Goal: Complete application form: Complete application form

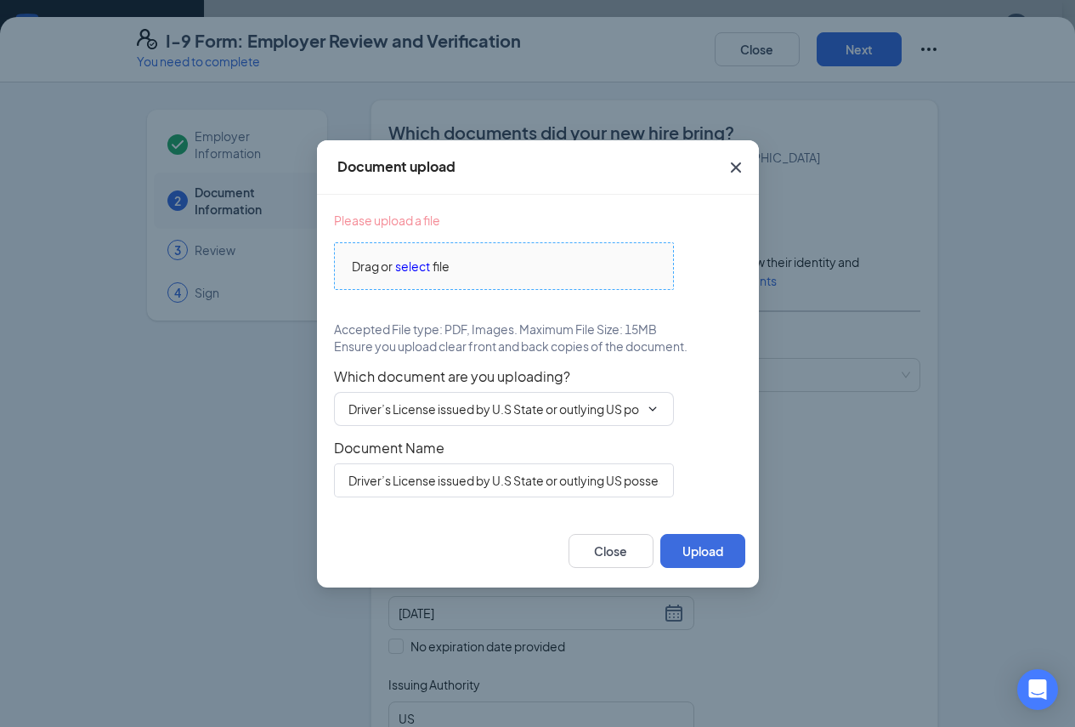
scroll to position [896, 0]
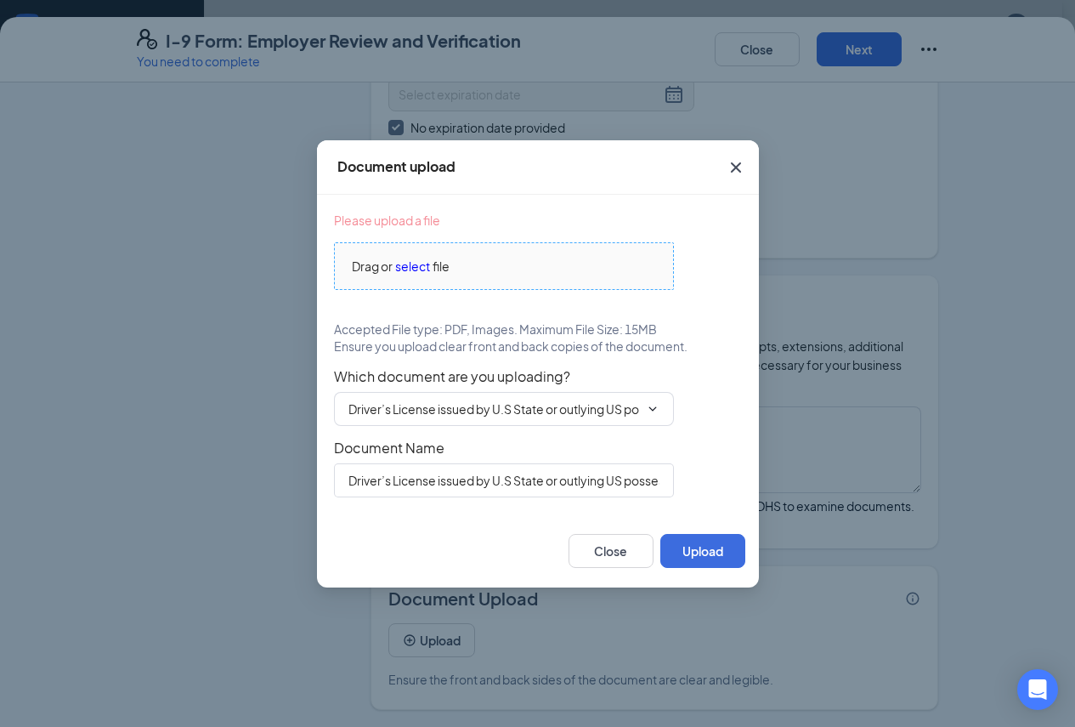
click at [408, 264] on span "select" at bounding box center [412, 266] width 35 height 19
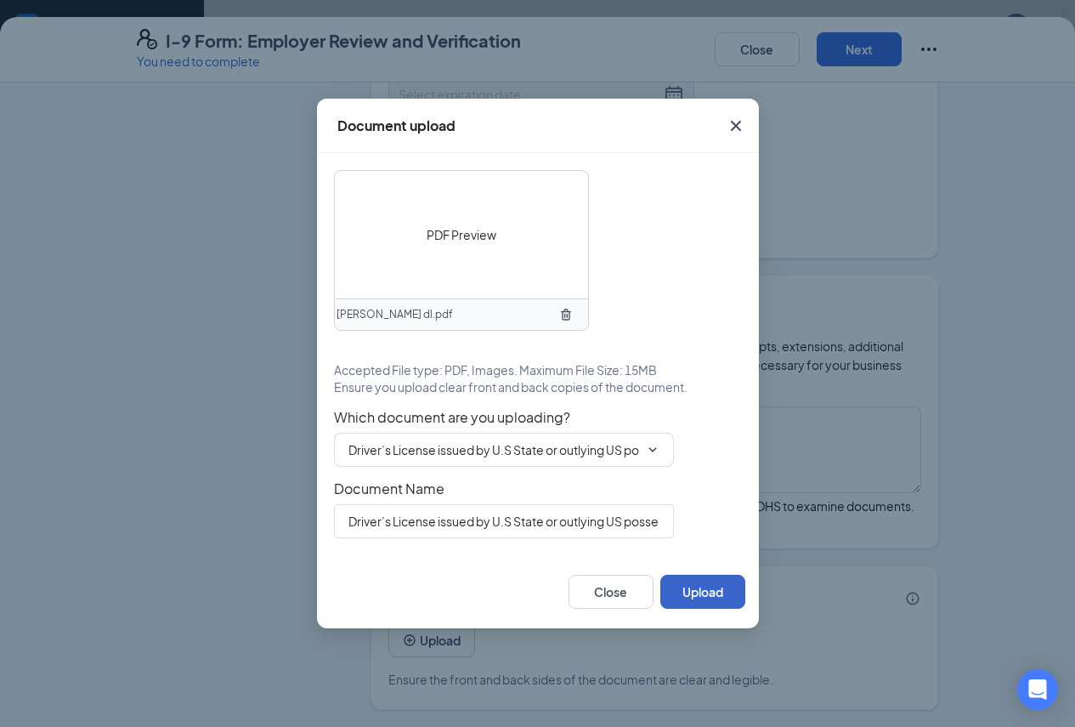
click at [690, 597] on button "Upload" at bounding box center [702, 592] width 85 height 34
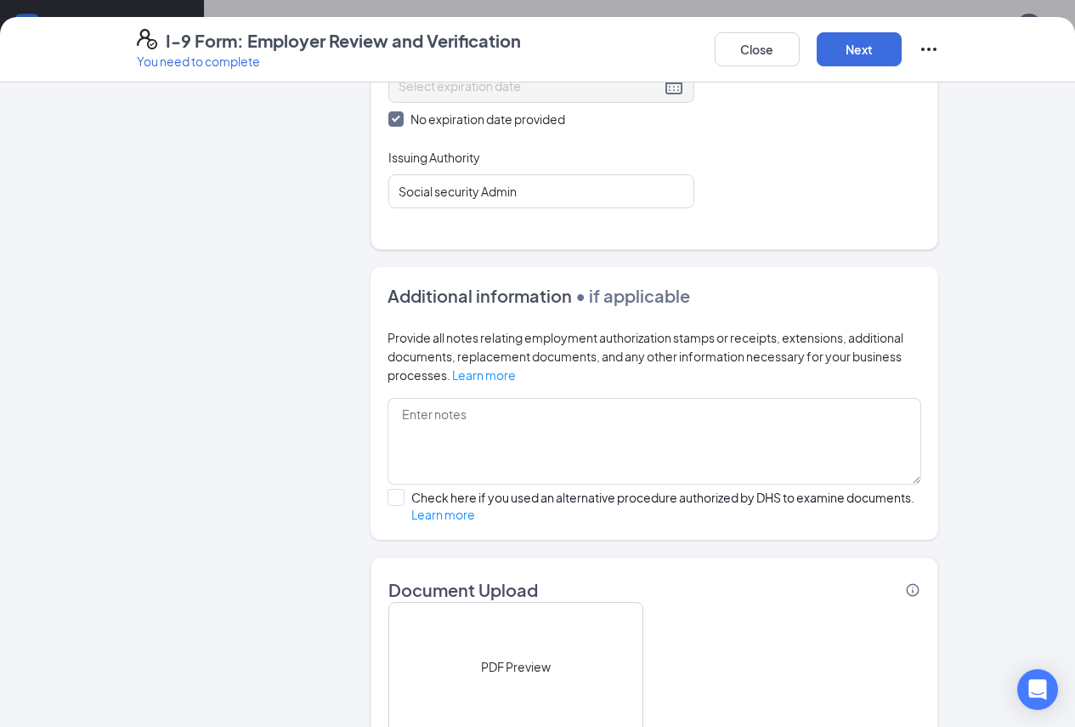
scroll to position [1056, 0]
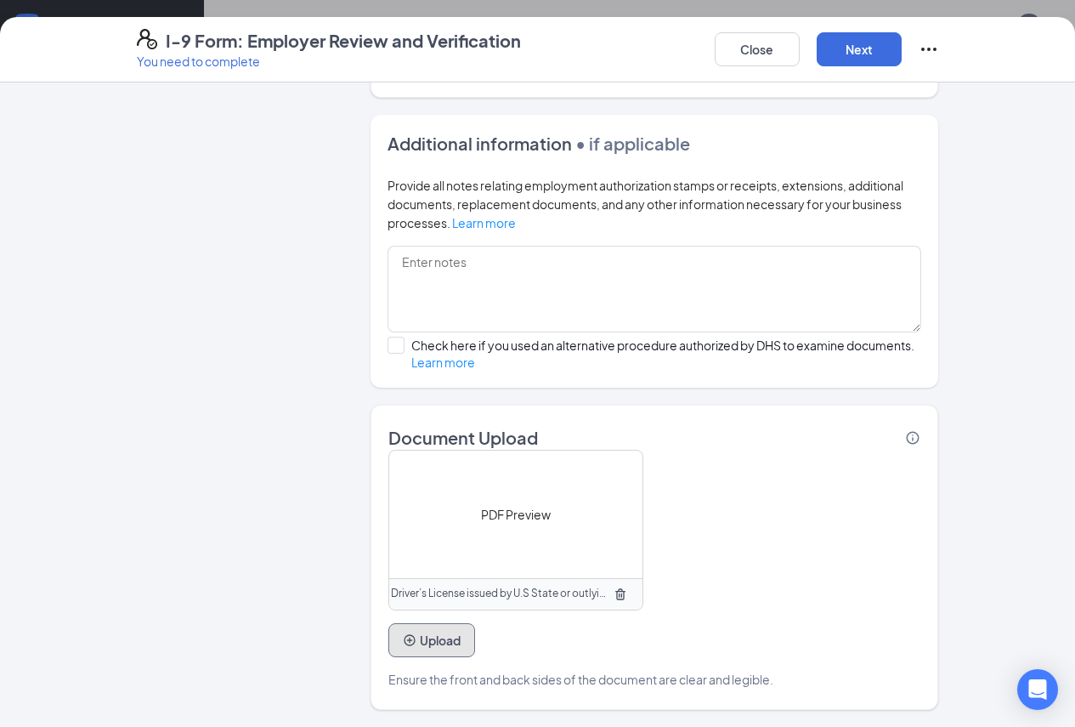
click at [388, 641] on button "Upload" at bounding box center [431, 640] width 87 height 34
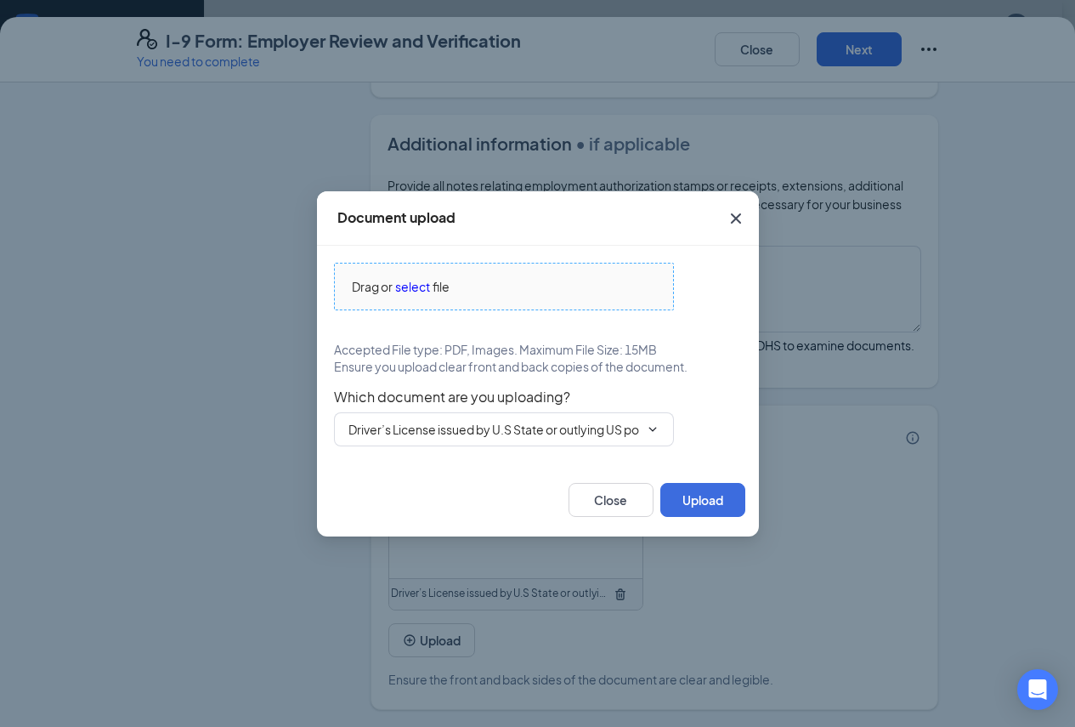
click at [416, 294] on span "select" at bounding box center [412, 286] width 35 height 19
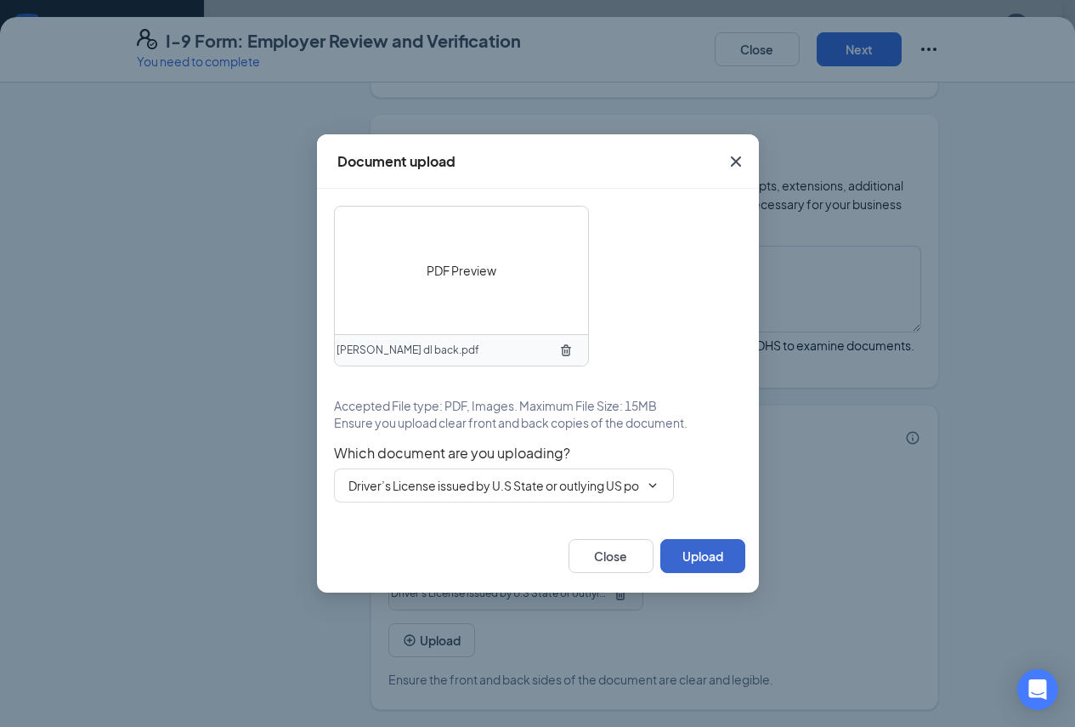
click at [702, 519] on div "Close Upload" at bounding box center [538, 555] width 442 height 73
click at [715, 552] on button "Upload" at bounding box center [702, 556] width 85 height 34
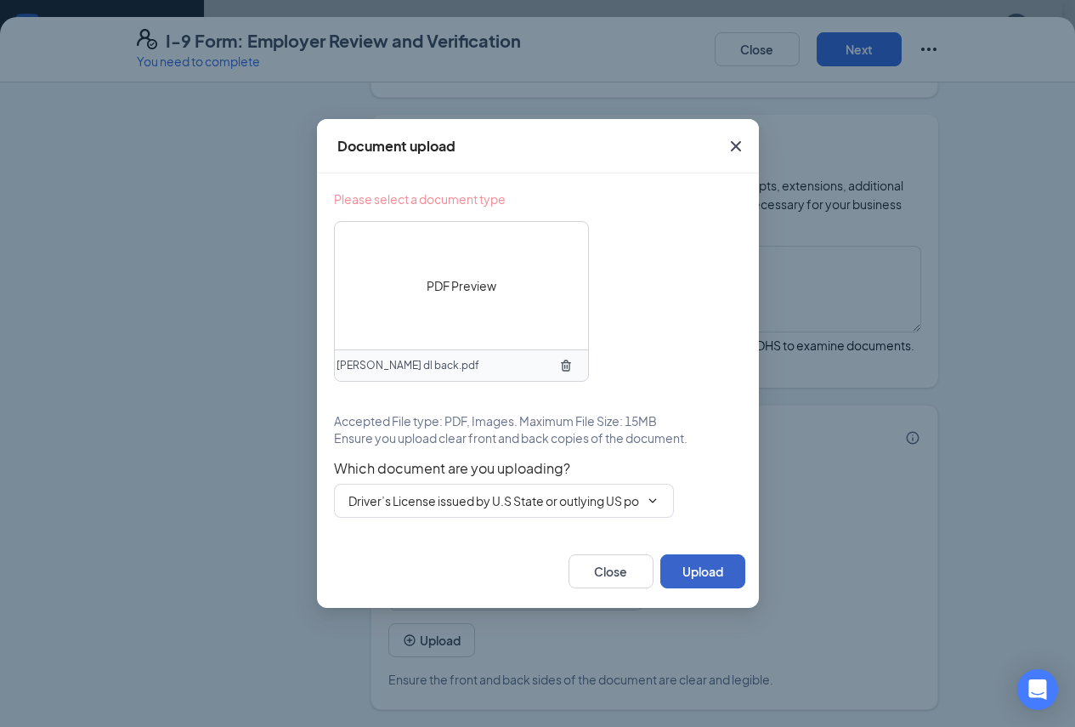
click at [703, 572] on button "Upload" at bounding box center [702, 571] width 85 height 34
click at [680, 577] on button "Upload" at bounding box center [702, 571] width 85 height 34
click at [462, 287] on span "PDF Preview" at bounding box center [462, 285] width 70 height 19
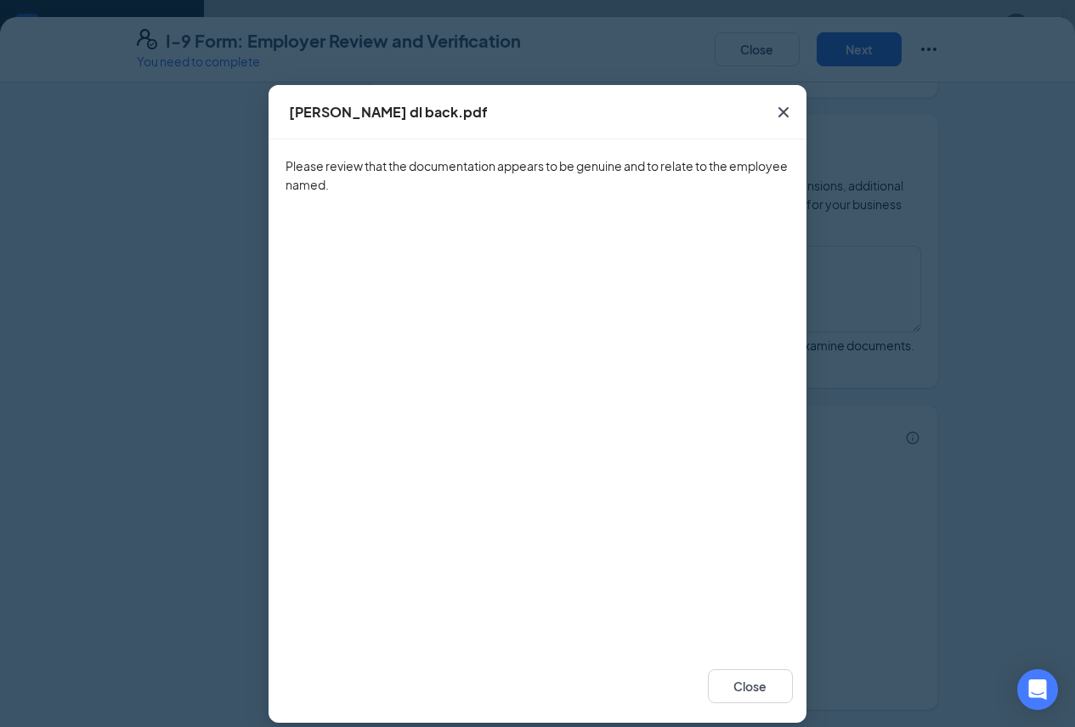
click at [778, 104] on icon "Cross" at bounding box center [783, 112] width 20 height 20
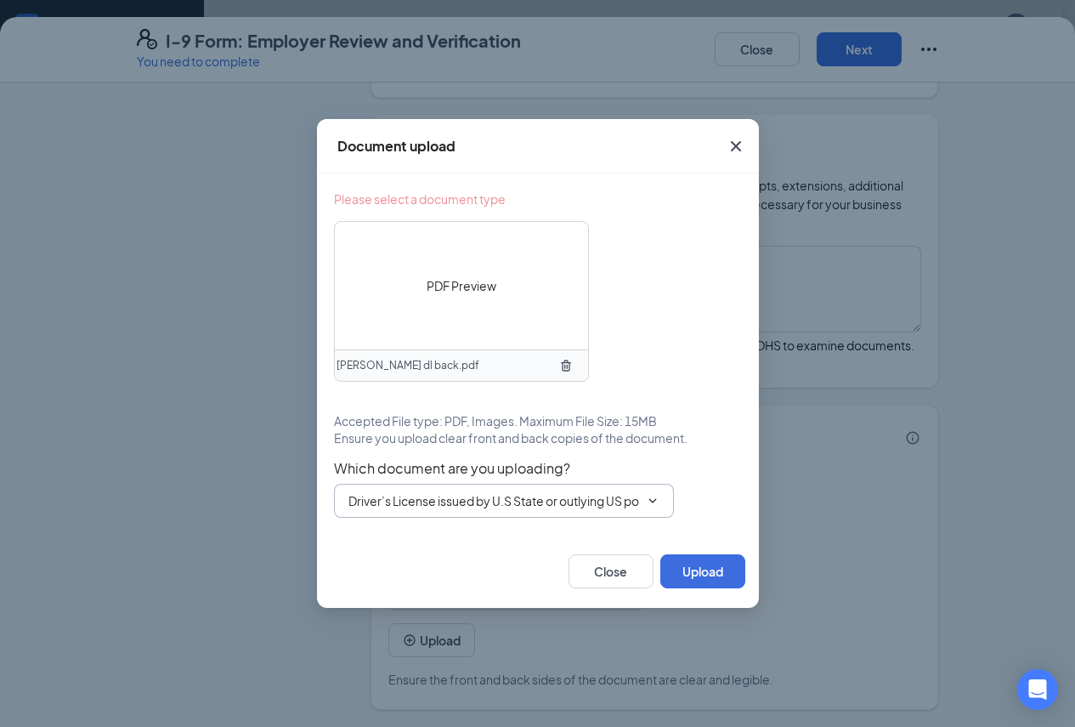
click at [588, 501] on input "Driver’s License issued by U.S State or outlying US possession" at bounding box center [493, 500] width 291 height 19
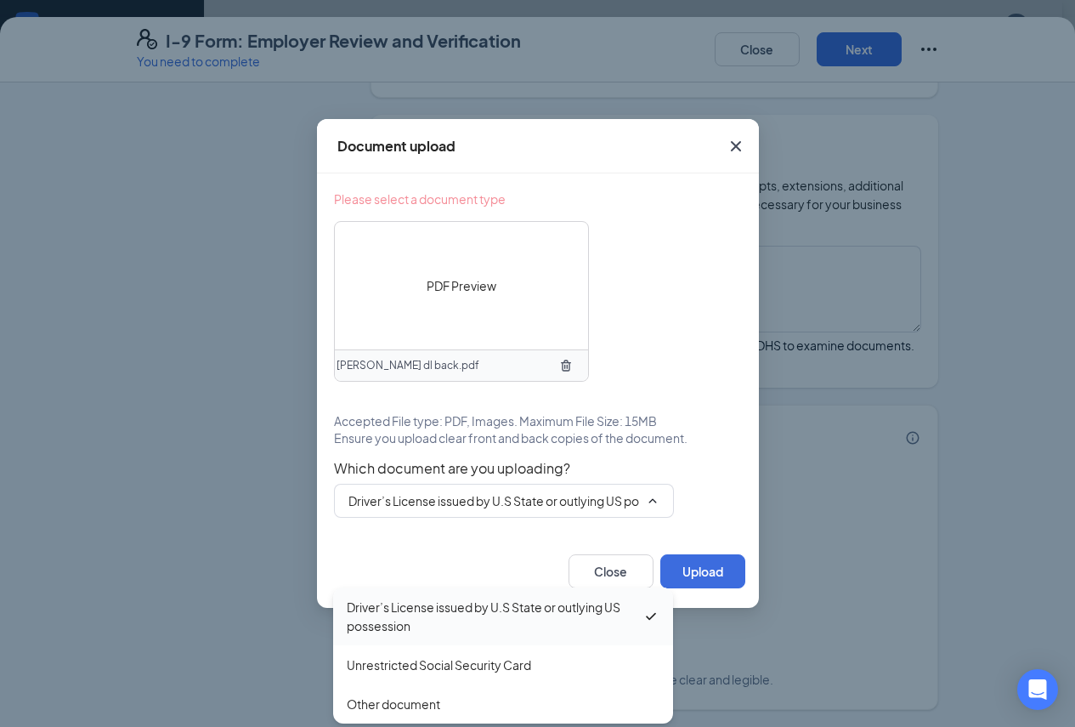
click at [394, 597] on div "Driver’s License issued by U.S State or outlying US possession" at bounding box center [495, 615] width 296 height 37
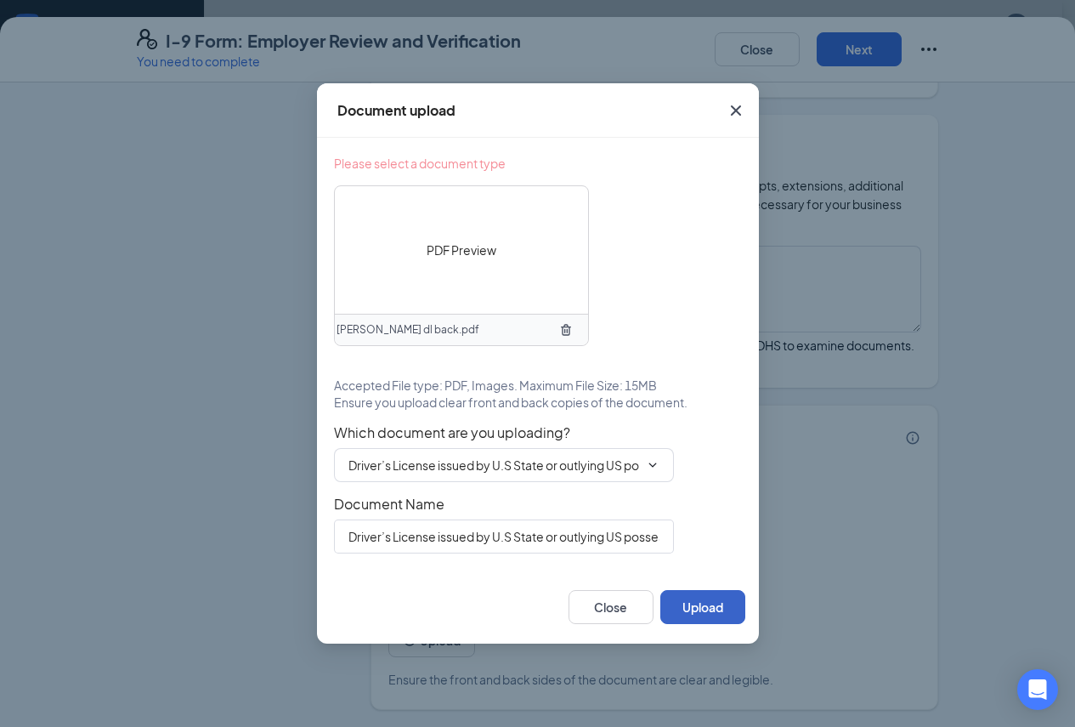
click at [694, 616] on button "Upload" at bounding box center [702, 607] width 85 height 34
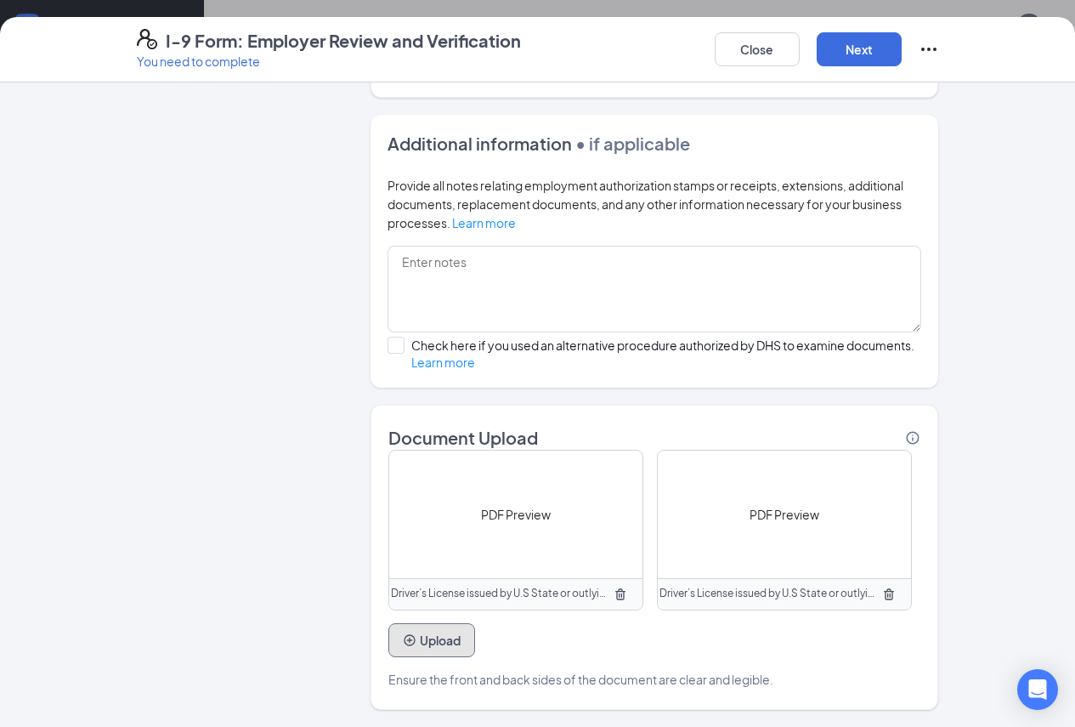
click at [388, 643] on button "Upload" at bounding box center [431, 640] width 87 height 34
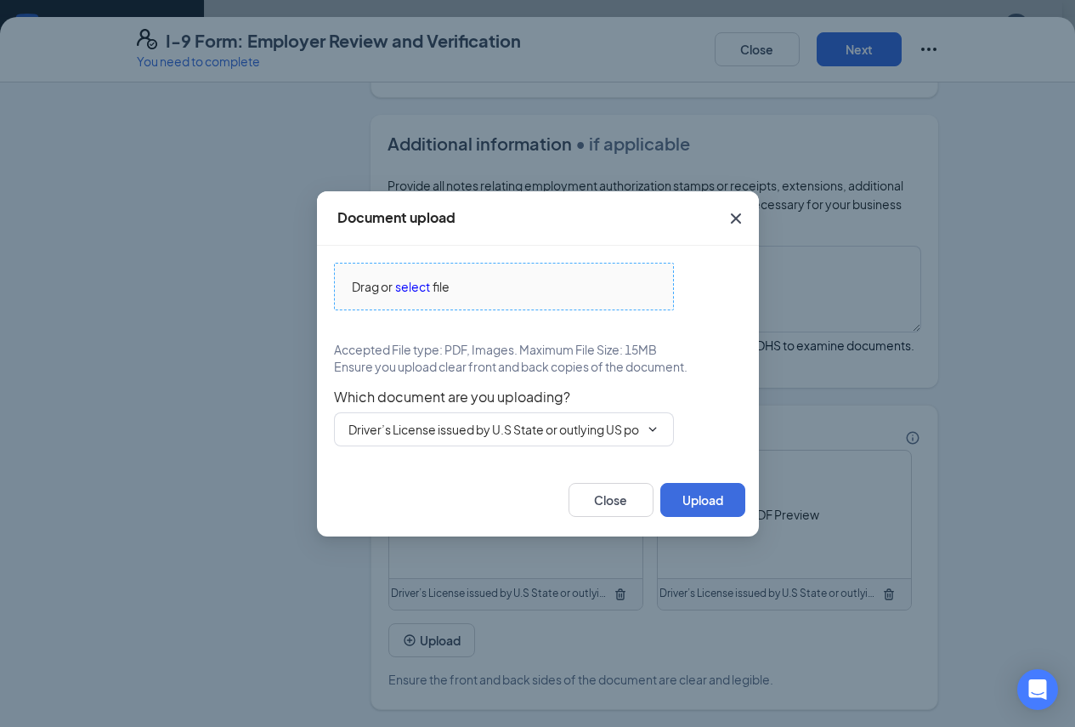
click at [416, 285] on span "select" at bounding box center [412, 286] width 35 height 19
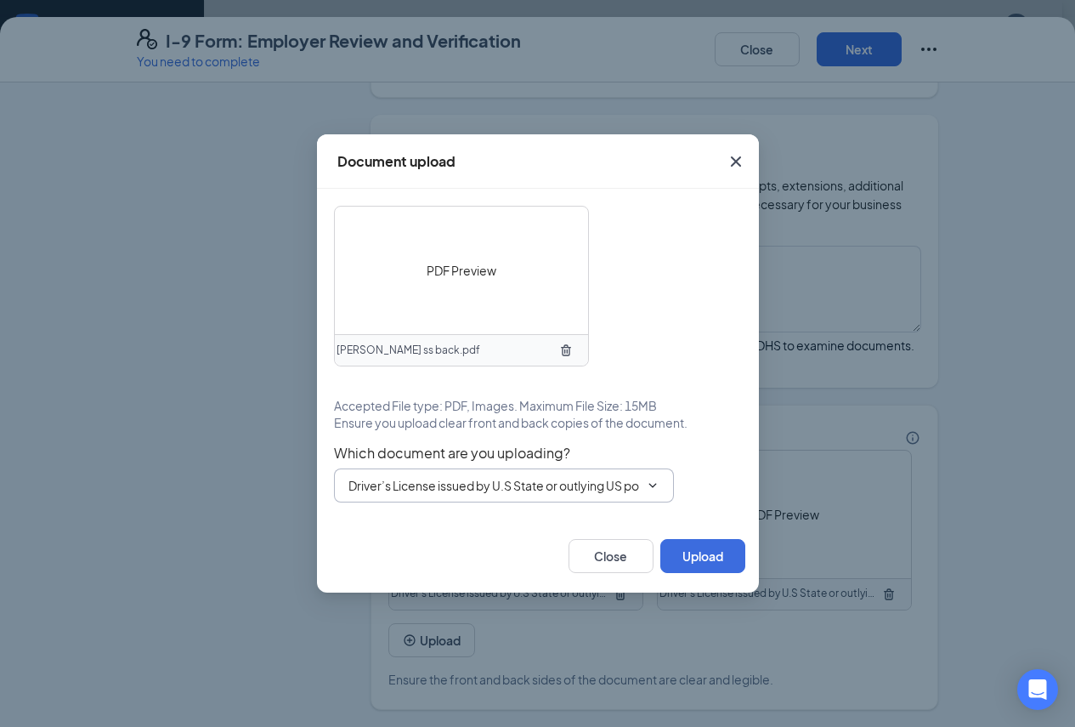
click at [652, 484] on icon "ChevronDown" at bounding box center [653, 486] width 14 height 14
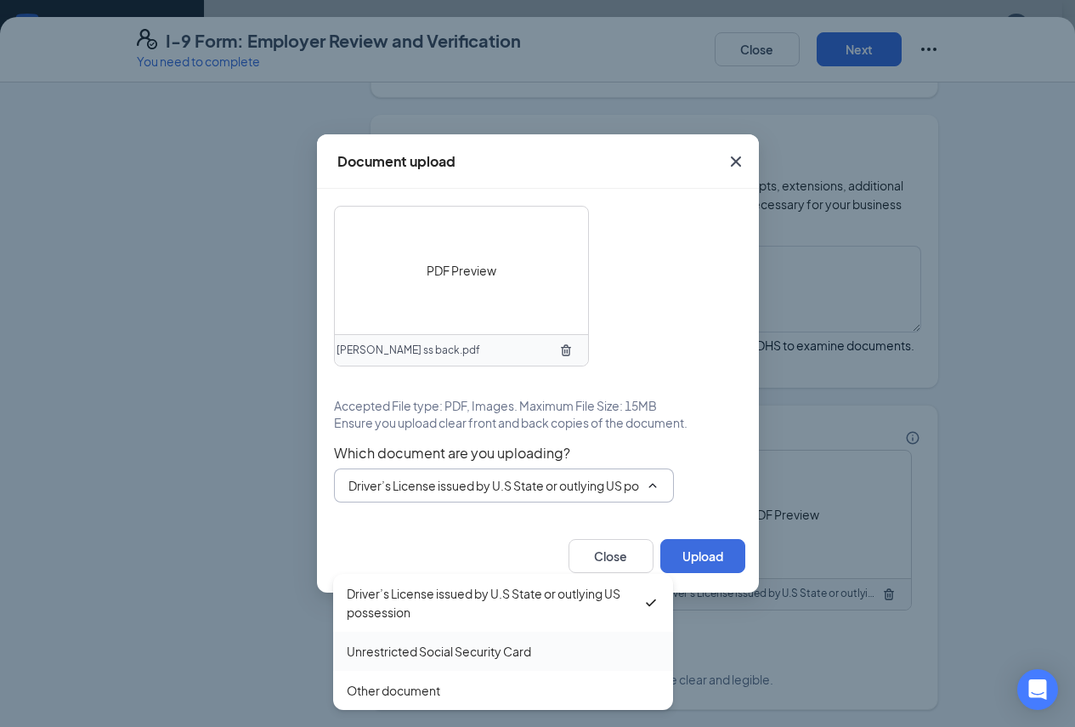
click at [484, 642] on div "Unrestricted Social Security Card" at bounding box center [439, 651] width 184 height 19
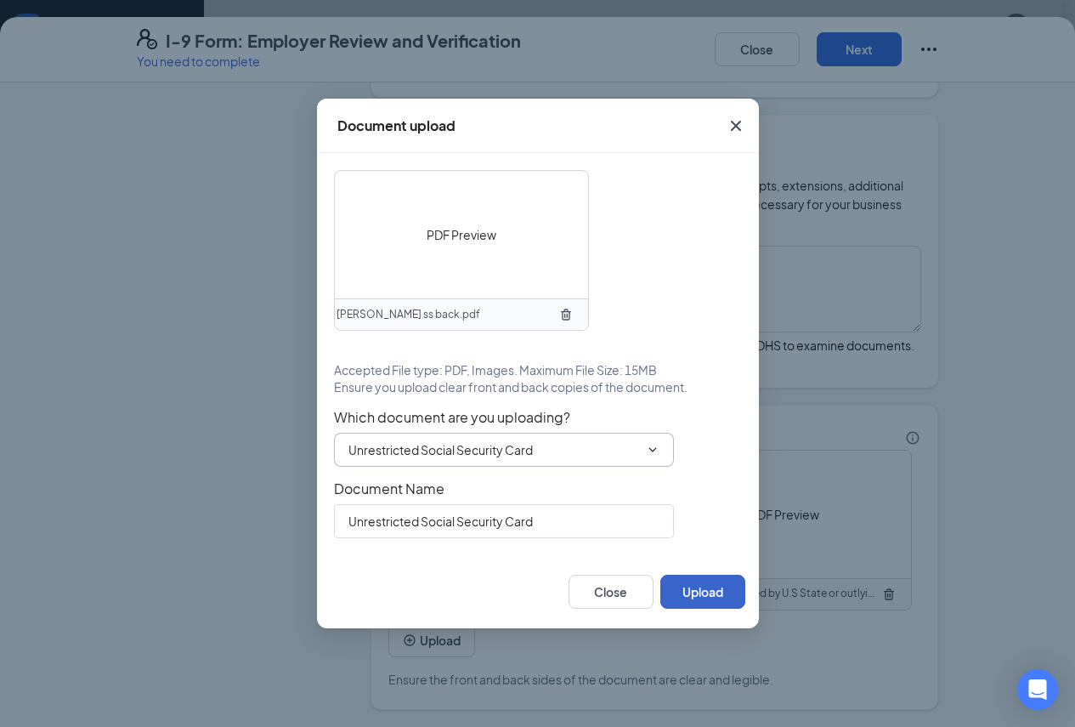
click at [705, 585] on button "Upload" at bounding box center [702, 592] width 85 height 34
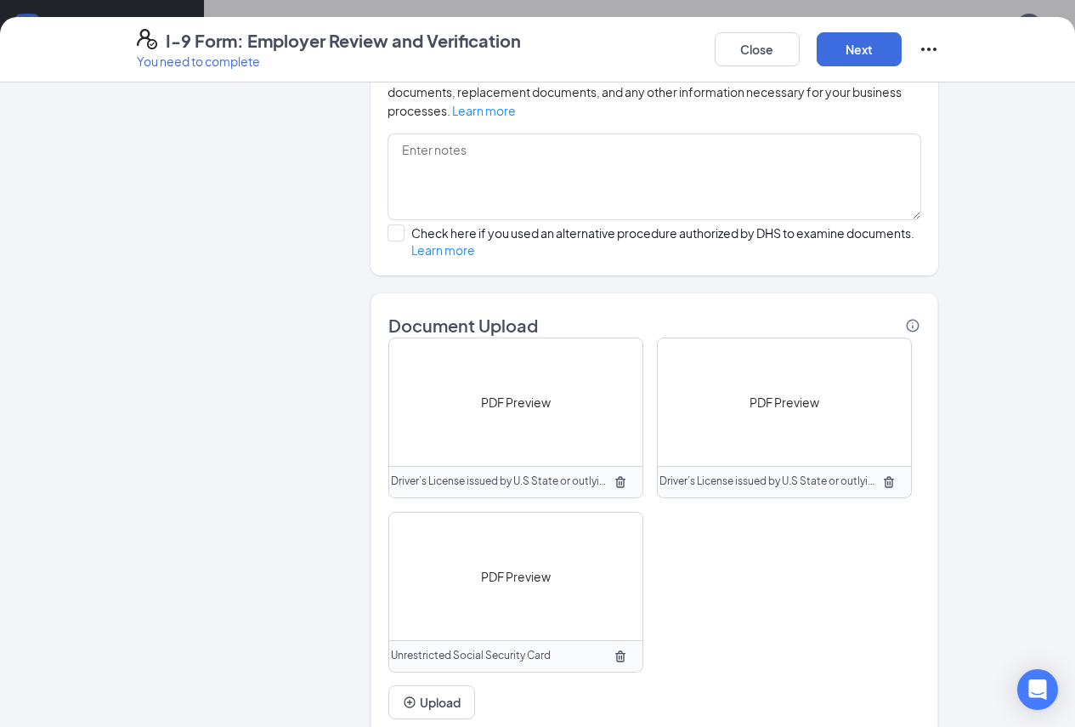
scroll to position [1231, 0]
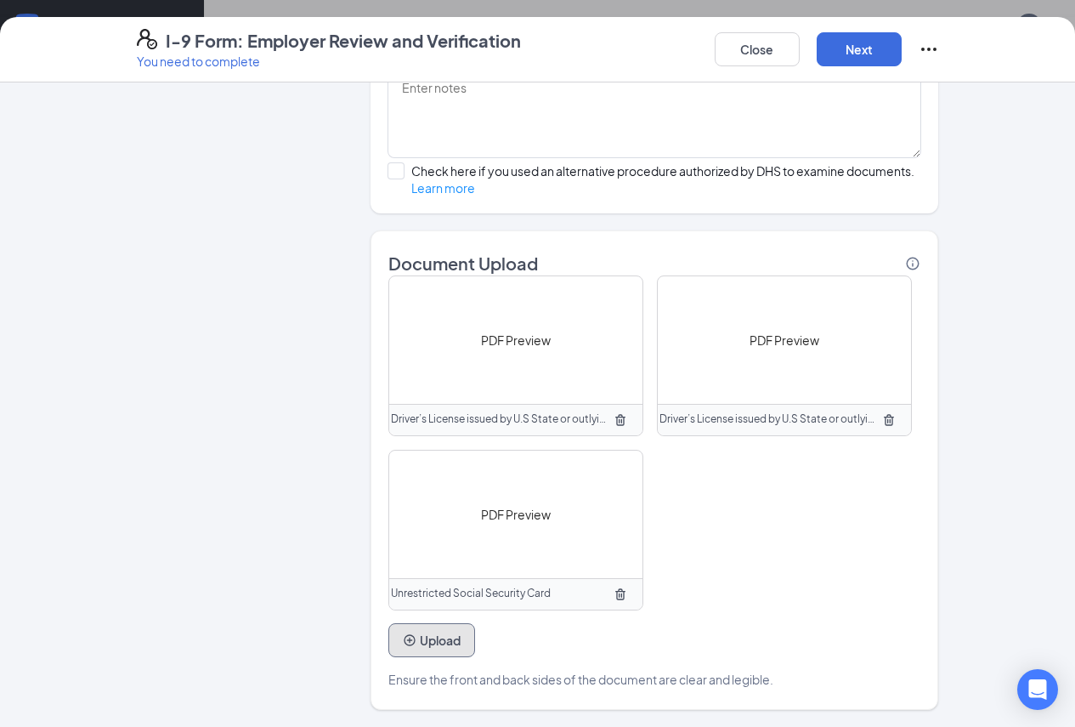
click at [406, 640] on button "Upload" at bounding box center [431, 640] width 87 height 34
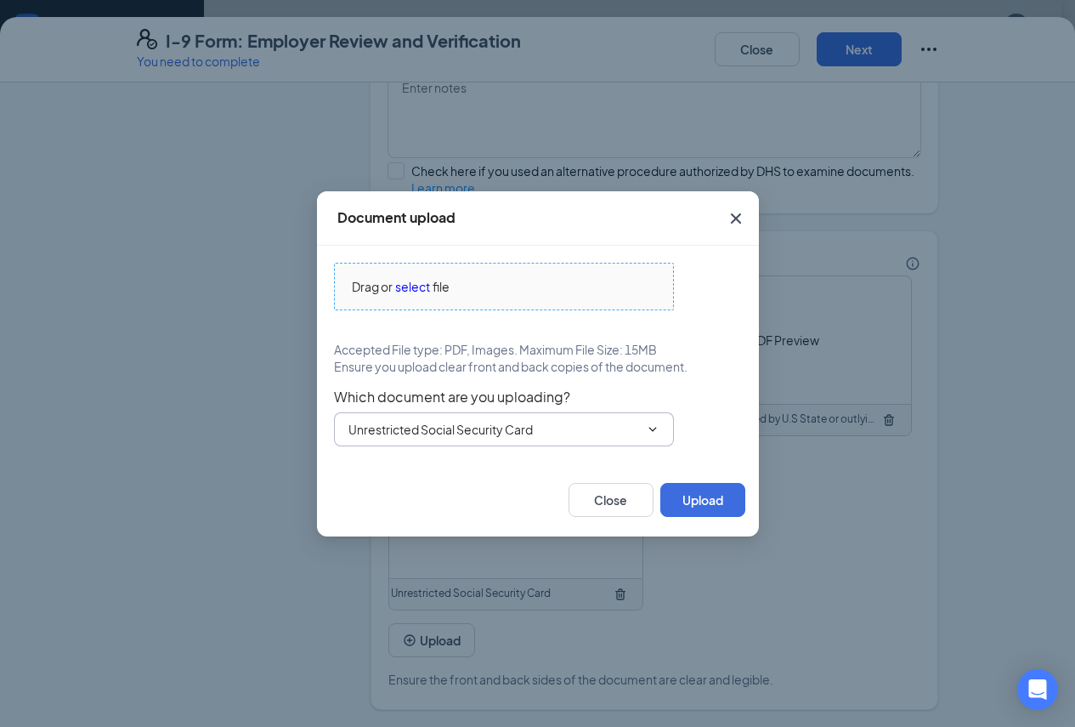
click at [421, 287] on span "select" at bounding box center [412, 286] width 35 height 19
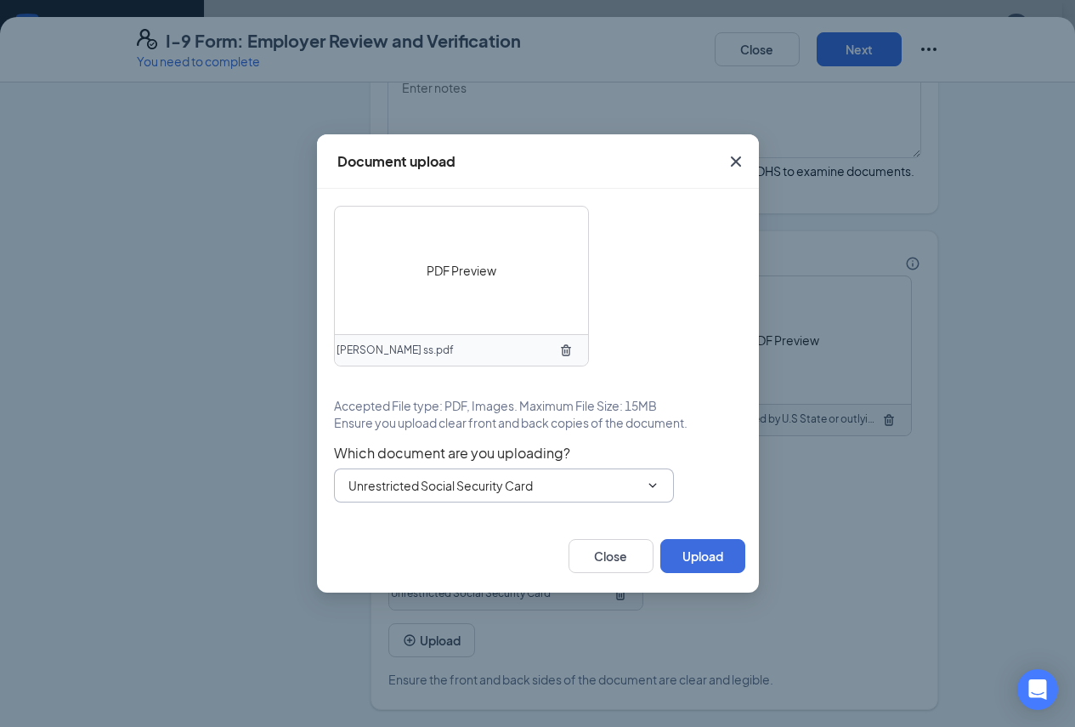
click at [628, 480] on input "Unrestricted Social Security Card" at bounding box center [493, 485] width 291 height 19
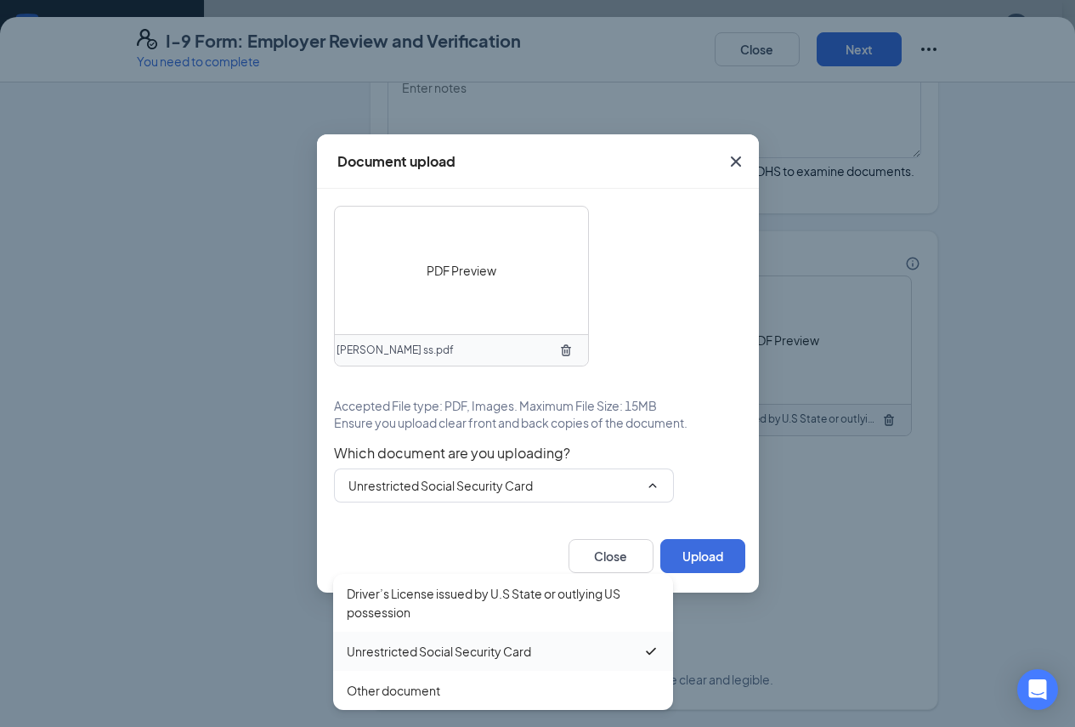
click at [439, 642] on div "Unrestricted Social Security Card" at bounding box center [439, 651] width 184 height 19
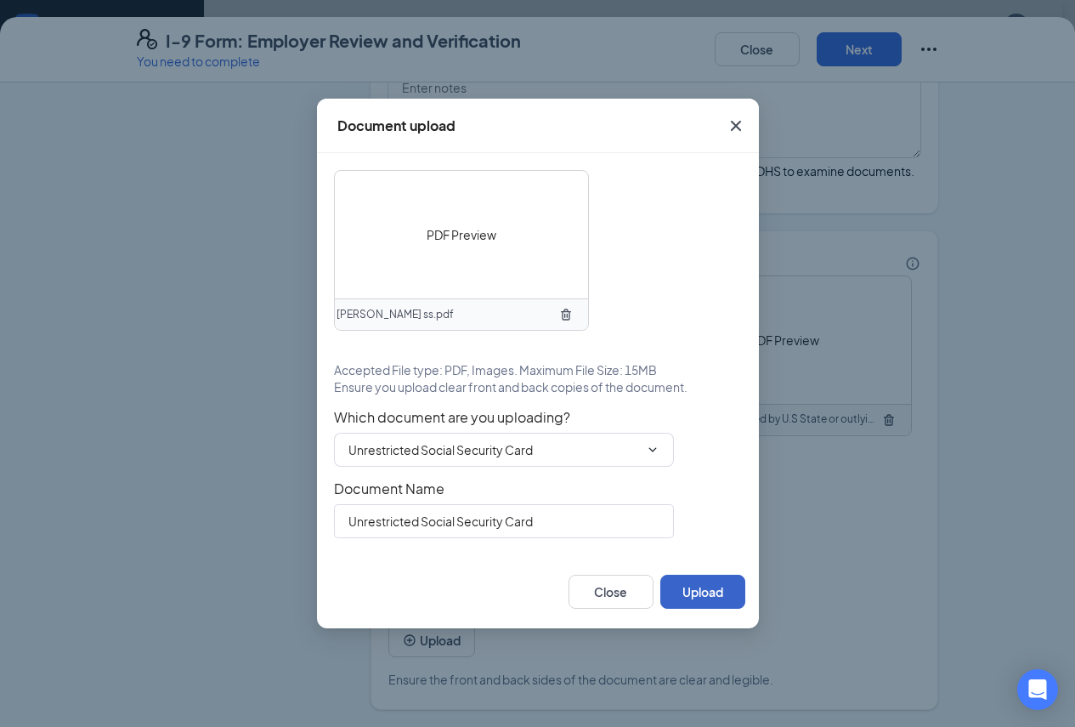
click at [688, 586] on button "Upload" at bounding box center [702, 592] width 85 height 34
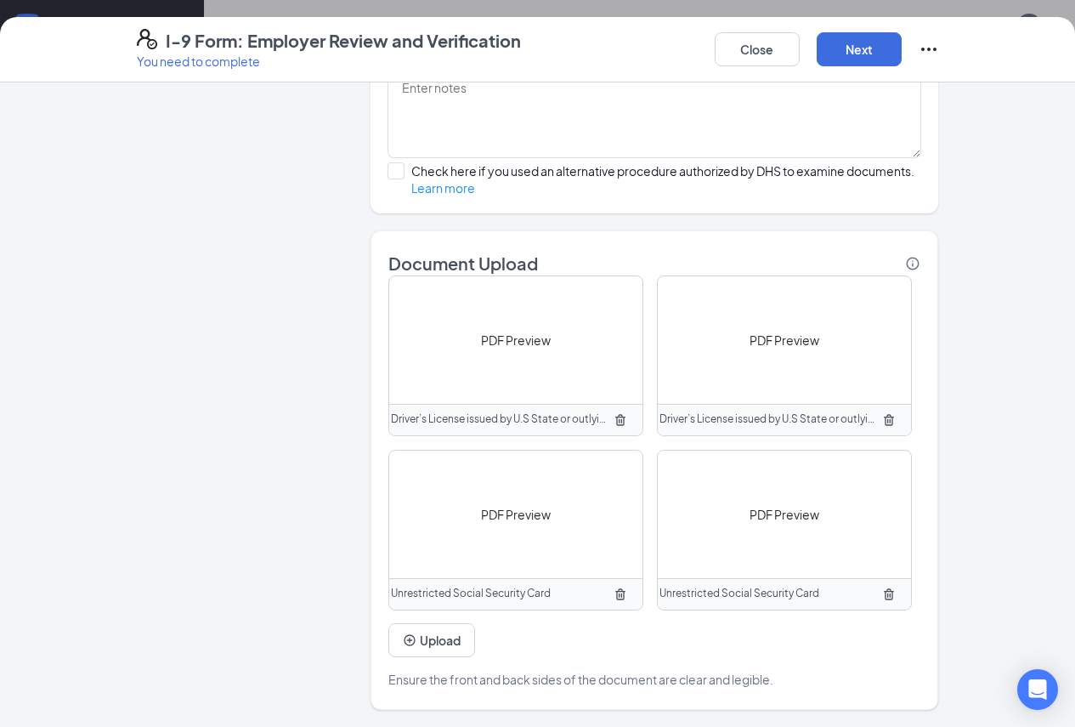
click at [421, 515] on div "PDF Preview" at bounding box center [515, 513] width 253 height 127
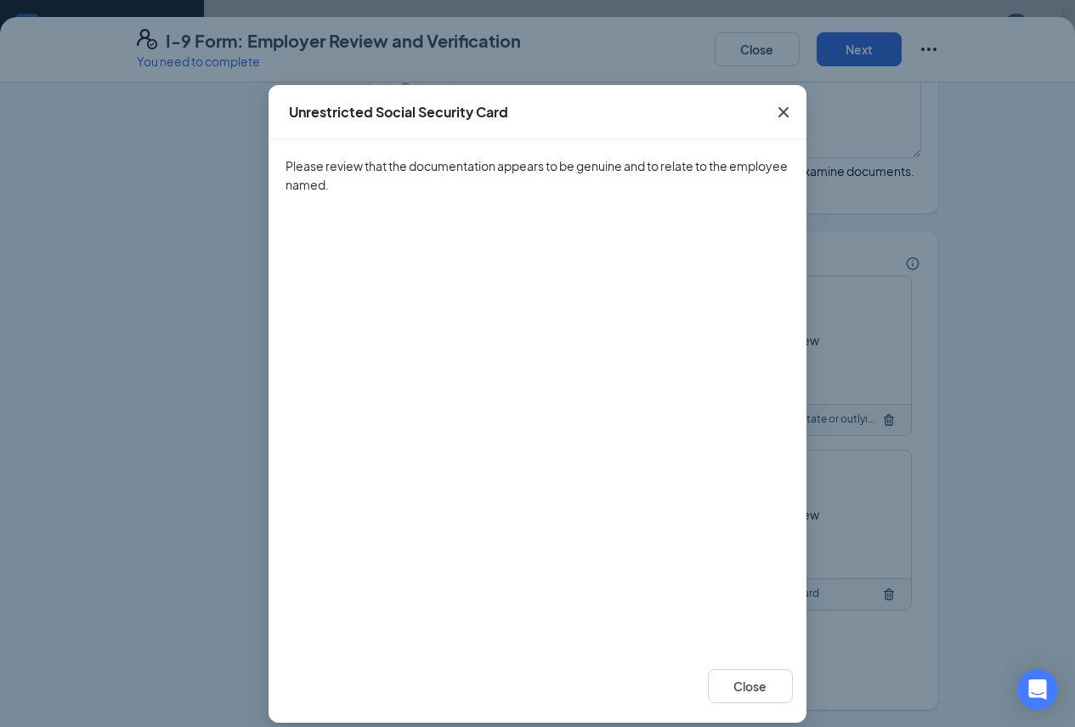
click at [773, 116] on icon "Cross" at bounding box center [783, 112] width 20 height 20
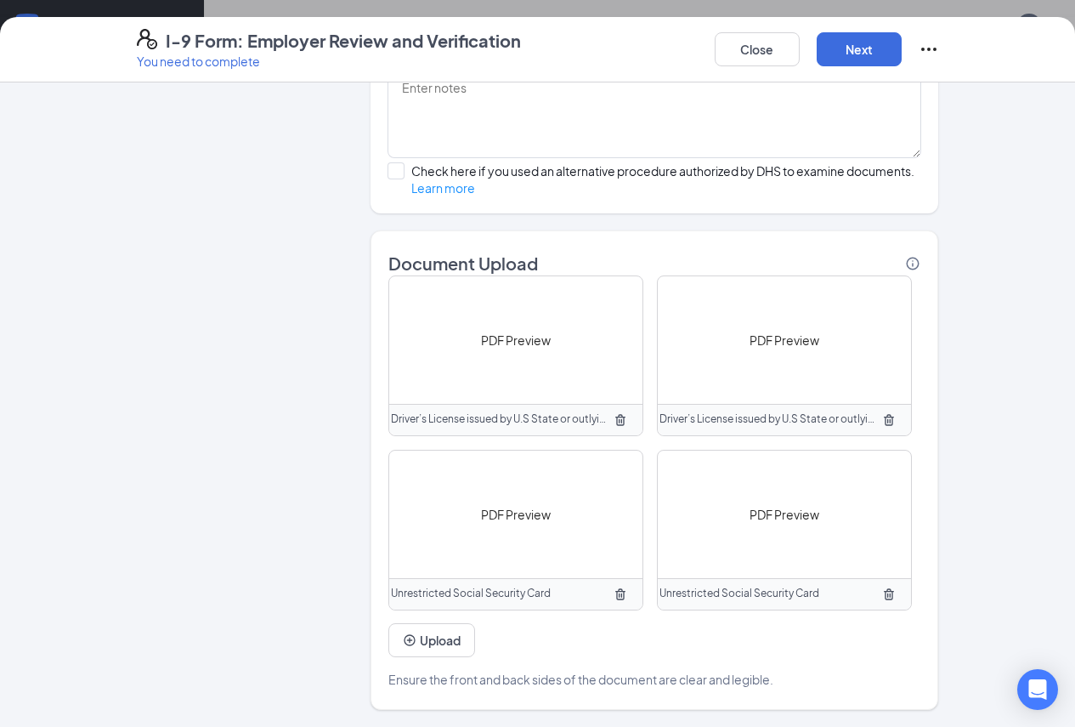
click at [729, 488] on div "PDF Preview" at bounding box center [784, 513] width 253 height 127
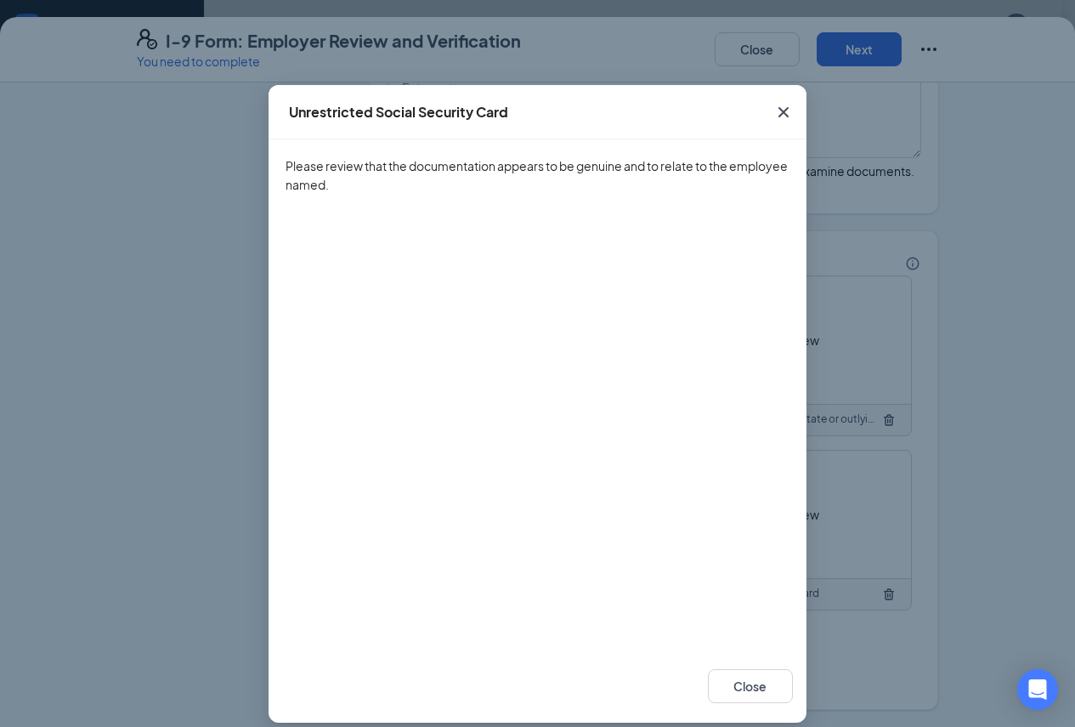
click at [778, 120] on icon "Cross" at bounding box center [783, 112] width 20 height 20
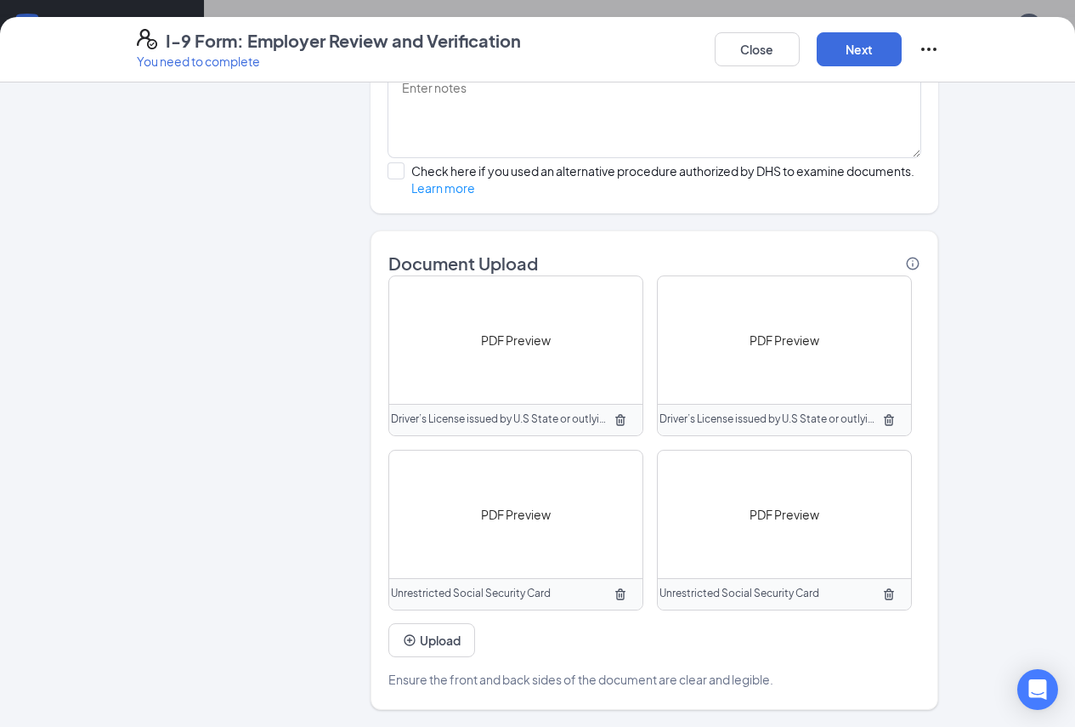
click at [689, 328] on div "PDF Preview" at bounding box center [784, 339] width 253 height 127
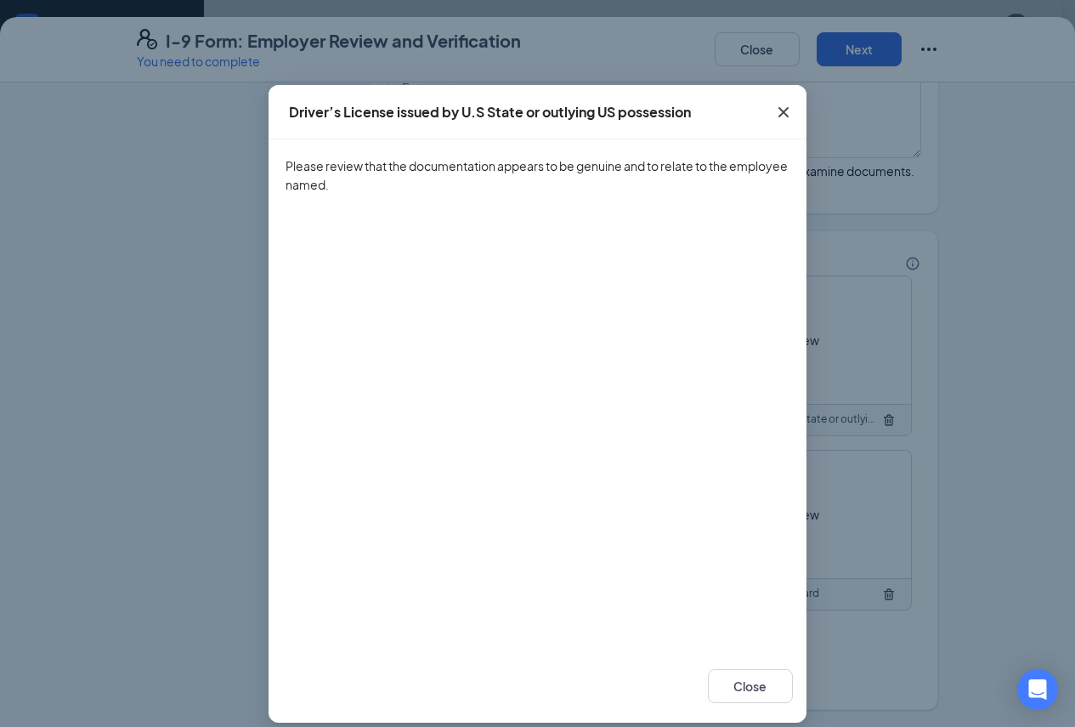
click at [773, 114] on icon "Cross" at bounding box center [783, 112] width 20 height 20
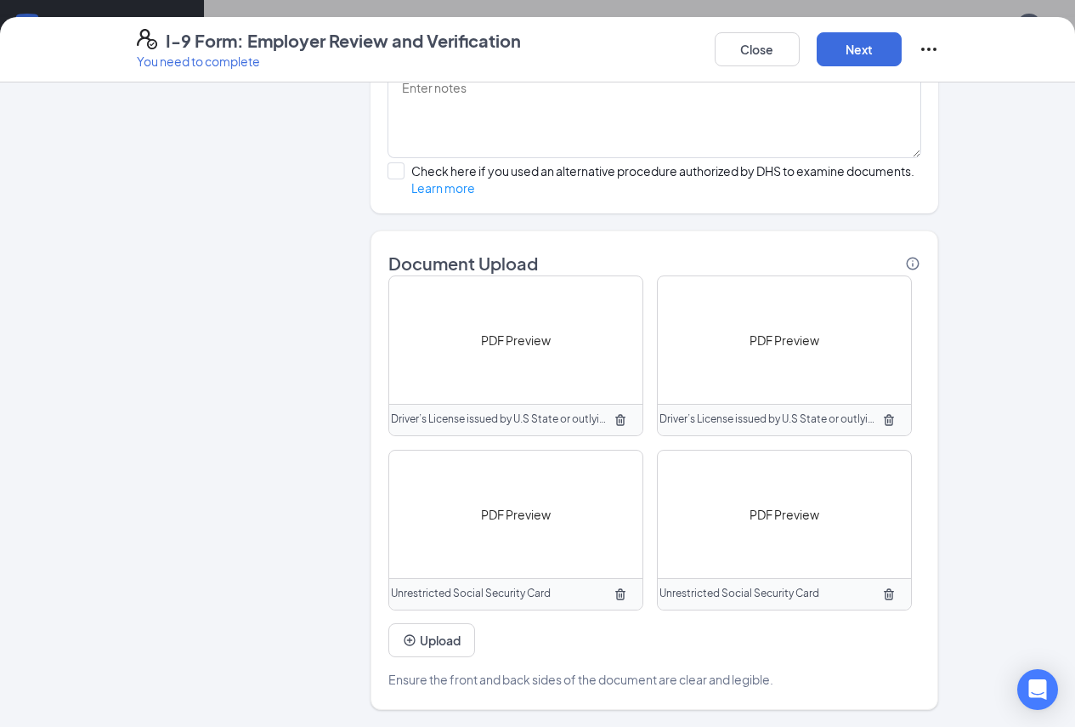
click at [497, 331] on span "PDF Preview" at bounding box center [516, 340] width 70 height 19
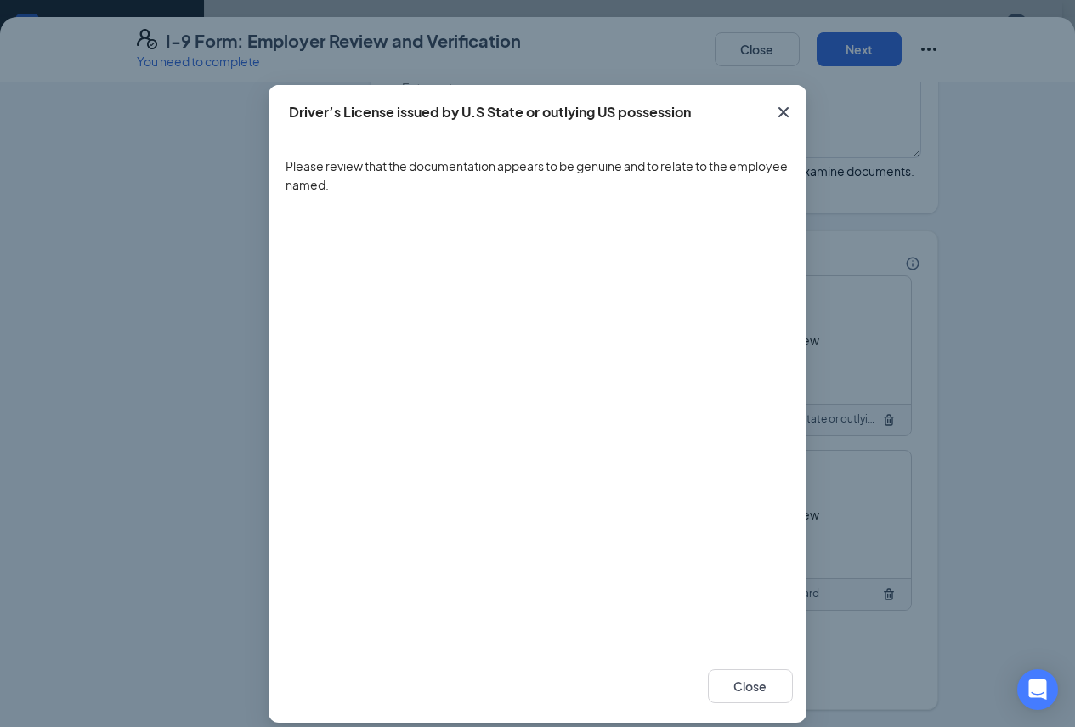
click at [778, 105] on icon "Cross" at bounding box center [783, 112] width 20 height 20
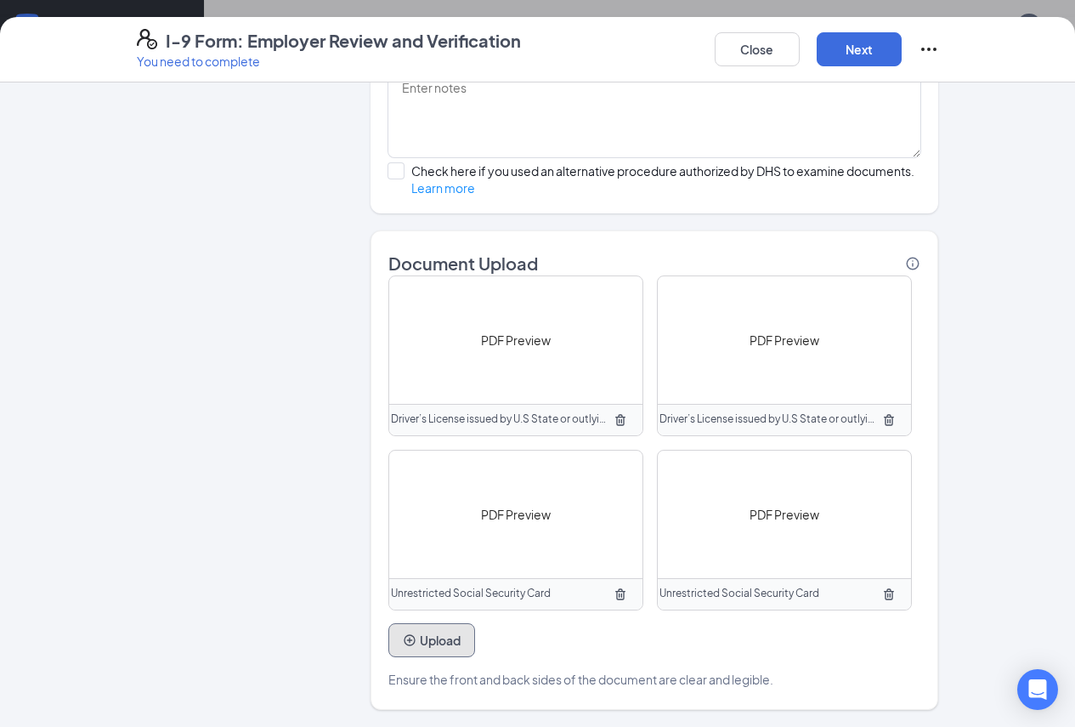
click at [388, 628] on button "Upload" at bounding box center [431, 640] width 87 height 34
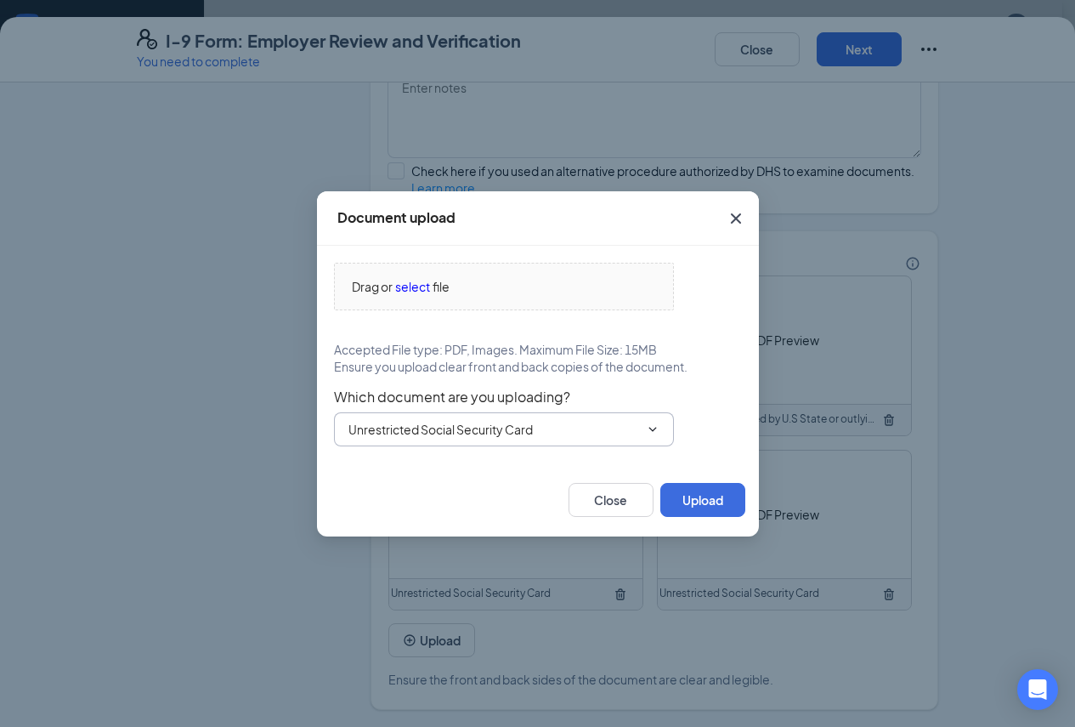
click at [576, 423] on input "Unrestricted Social Security Card" at bounding box center [493, 429] width 291 height 19
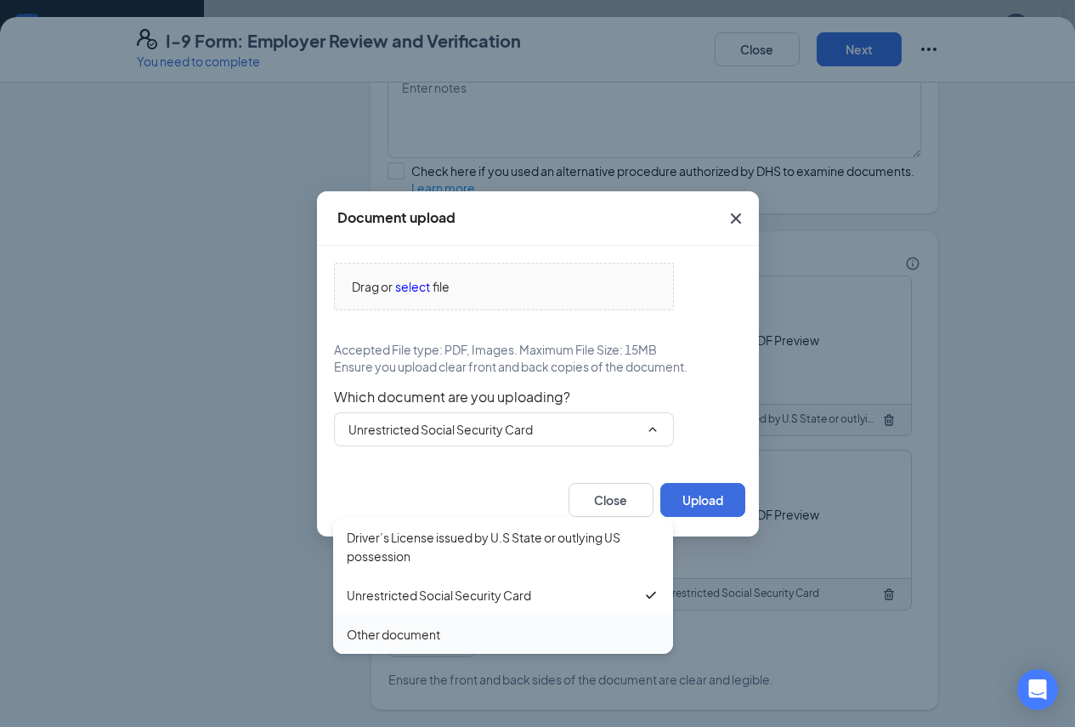
click at [414, 625] on div "Other document" at bounding box center [393, 634] width 93 height 19
type input "Other document"
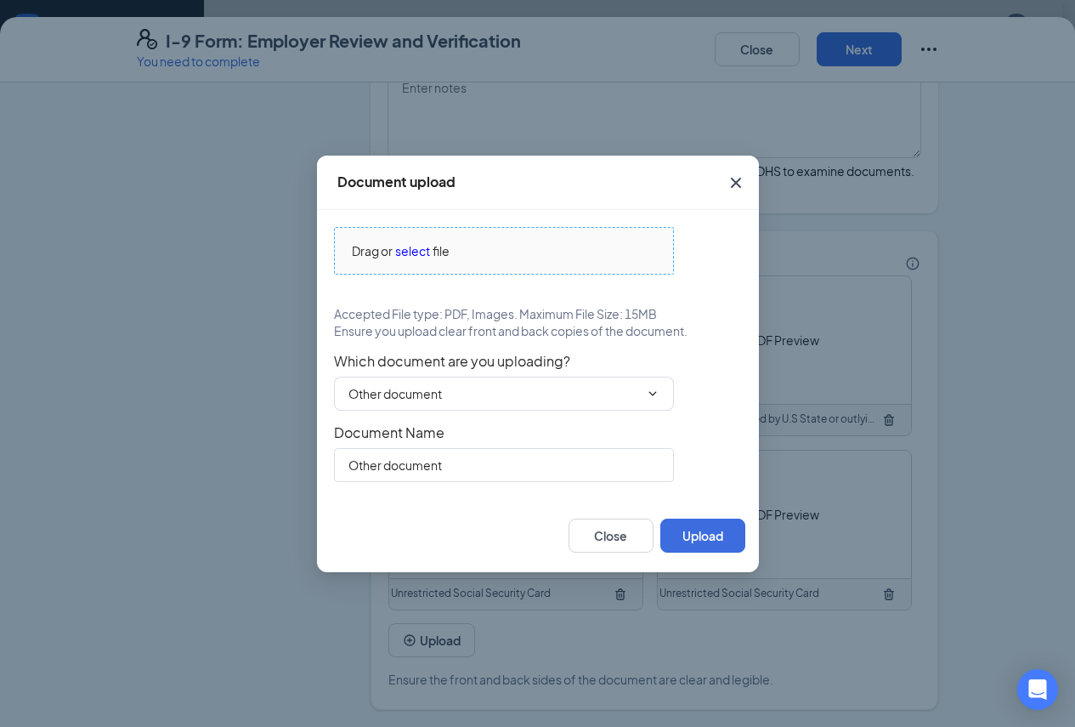
click at [430, 246] on span "select" at bounding box center [412, 250] width 35 height 19
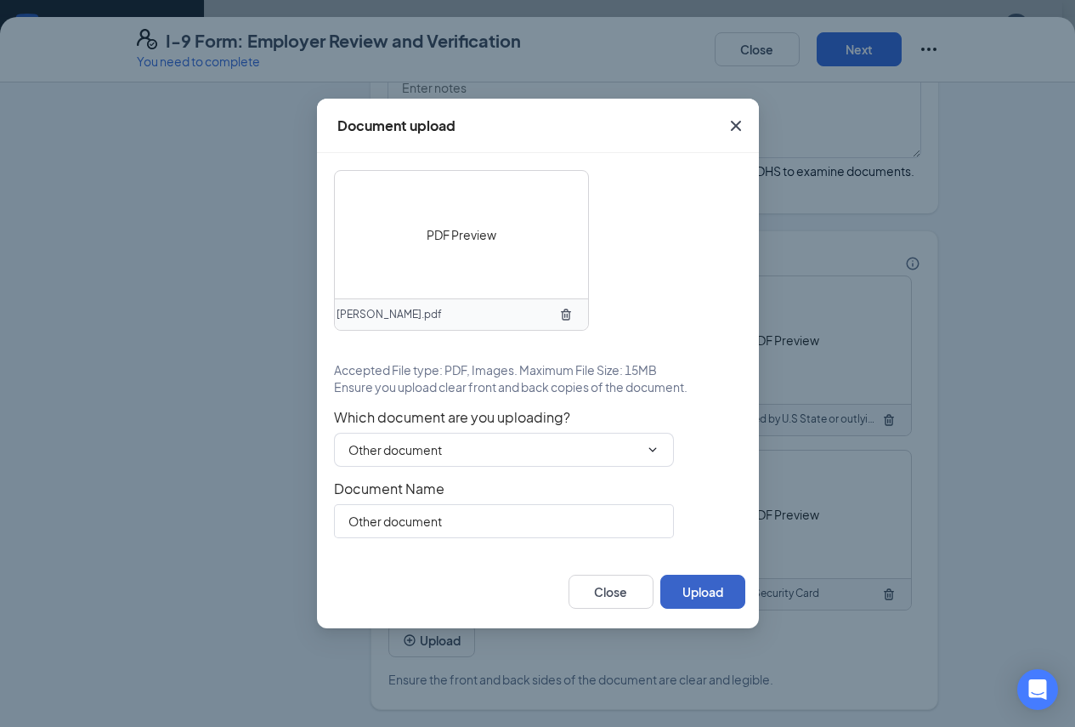
click at [711, 600] on button "Upload" at bounding box center [702, 592] width 85 height 34
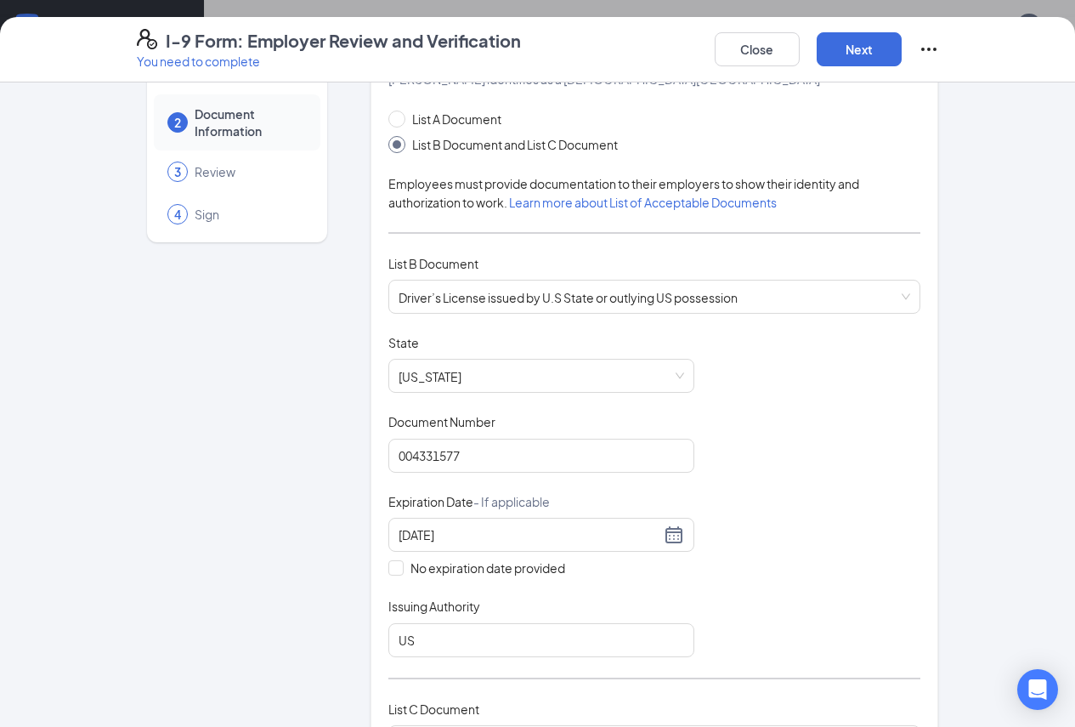
scroll to position [0, 0]
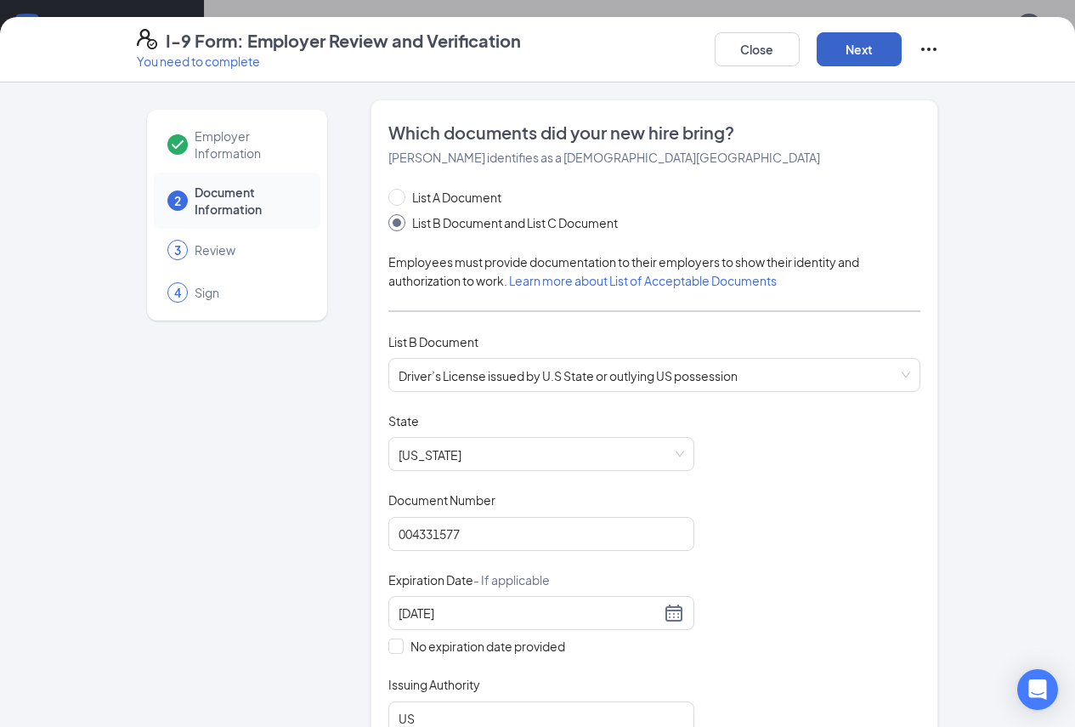
click at [902, 40] on button "Next" at bounding box center [859, 49] width 85 height 34
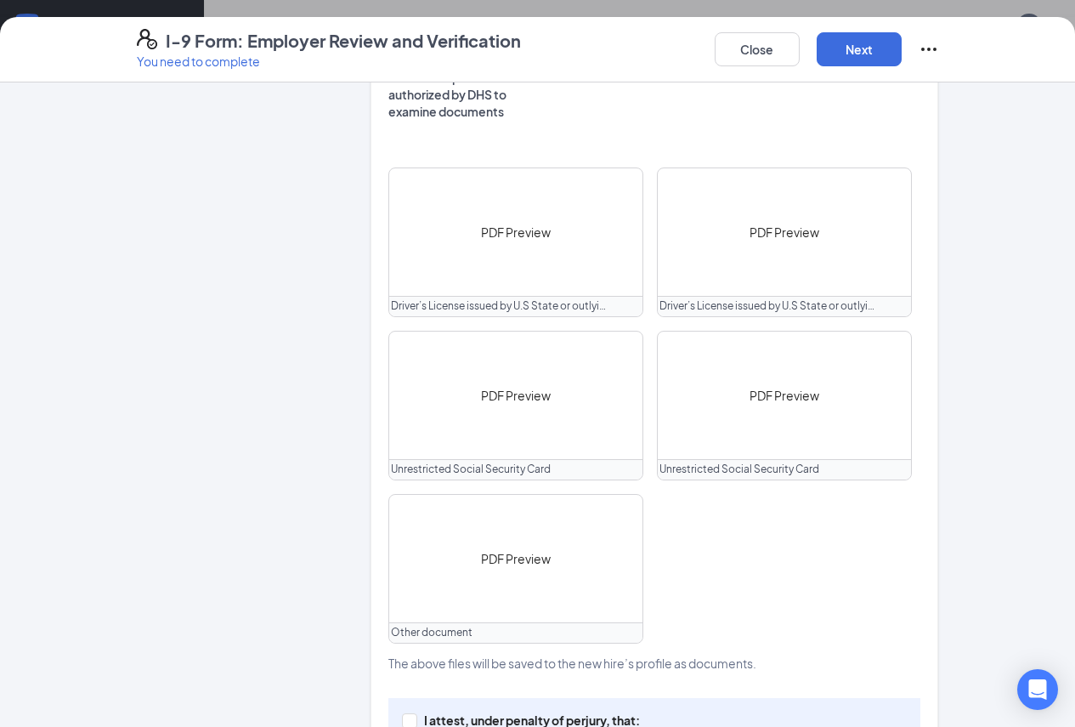
scroll to position [904, 0]
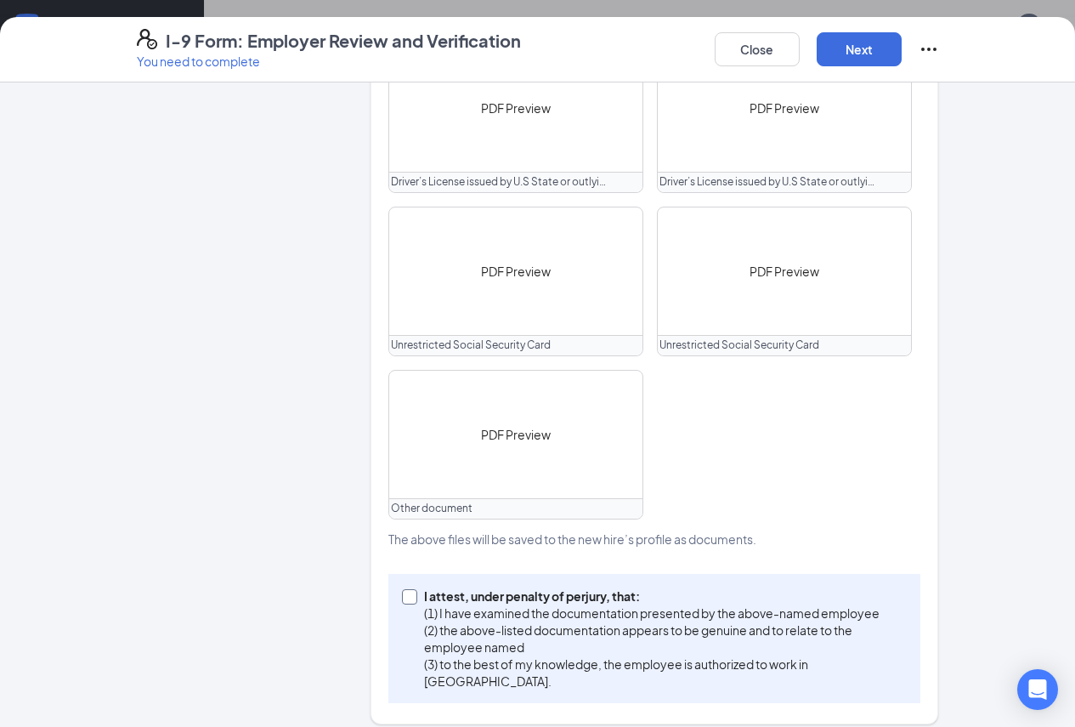
click at [402, 601] on input "I attest, under penalty of [PERSON_NAME], that: (1) I have examined the documen…" at bounding box center [408, 595] width 12 height 12
checkbox input "true"
click at [902, 47] on button "Next" at bounding box center [859, 49] width 85 height 34
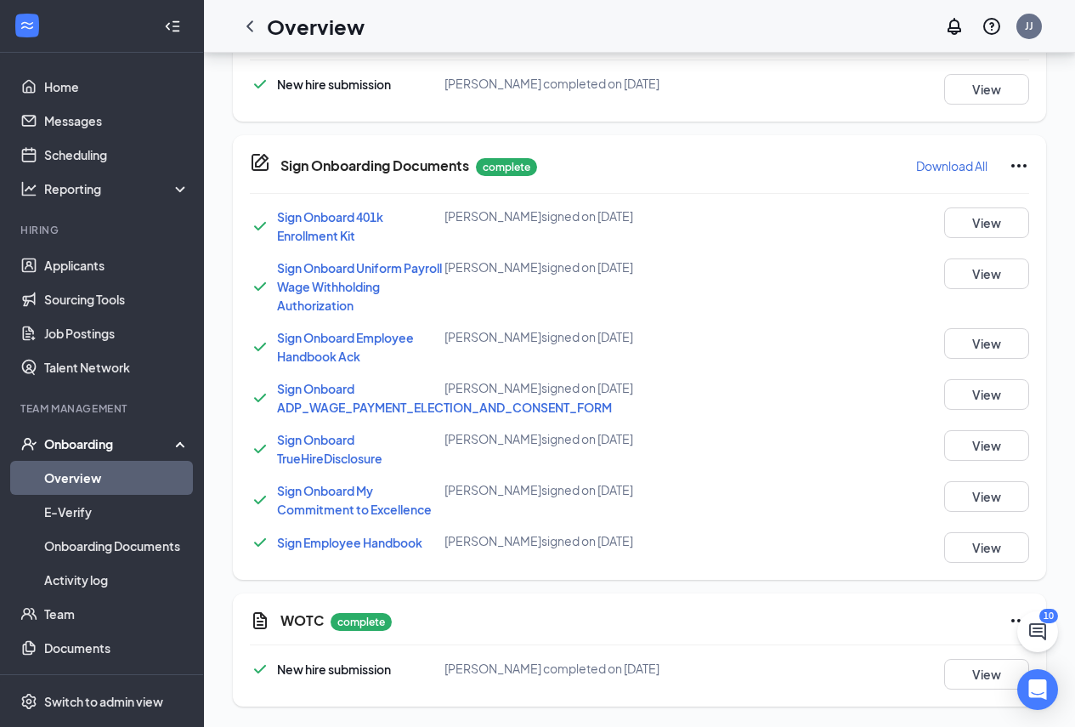
scroll to position [367, 0]
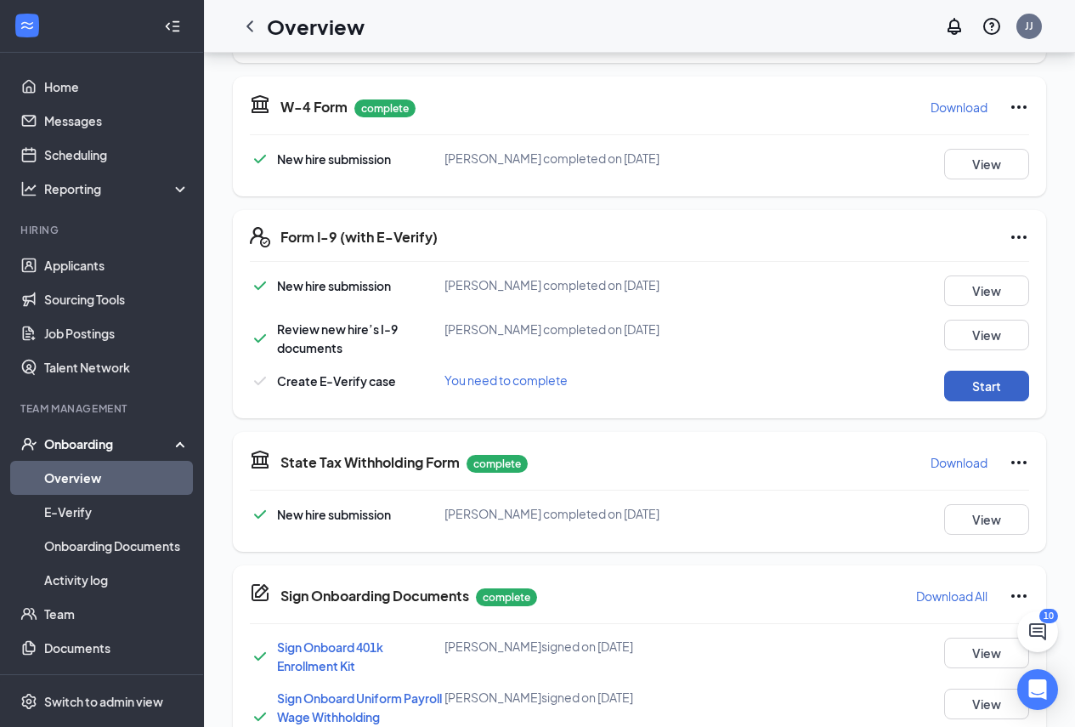
click at [997, 401] on button "Start" at bounding box center [986, 386] width 85 height 31
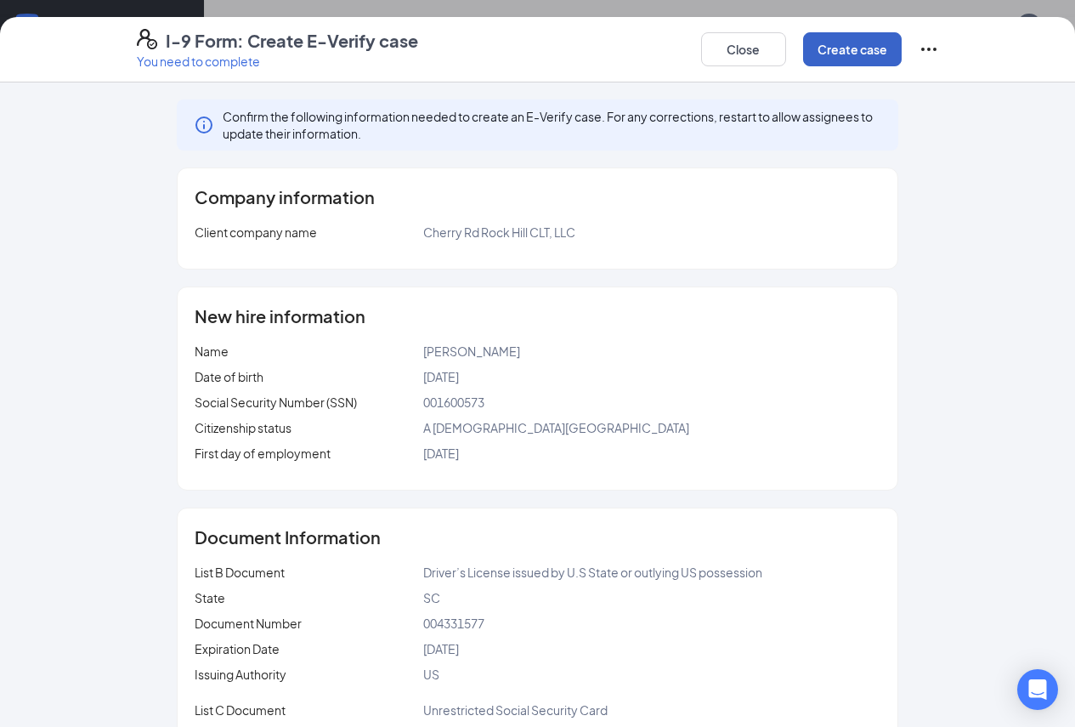
click at [902, 54] on button "Create case" at bounding box center [852, 49] width 99 height 34
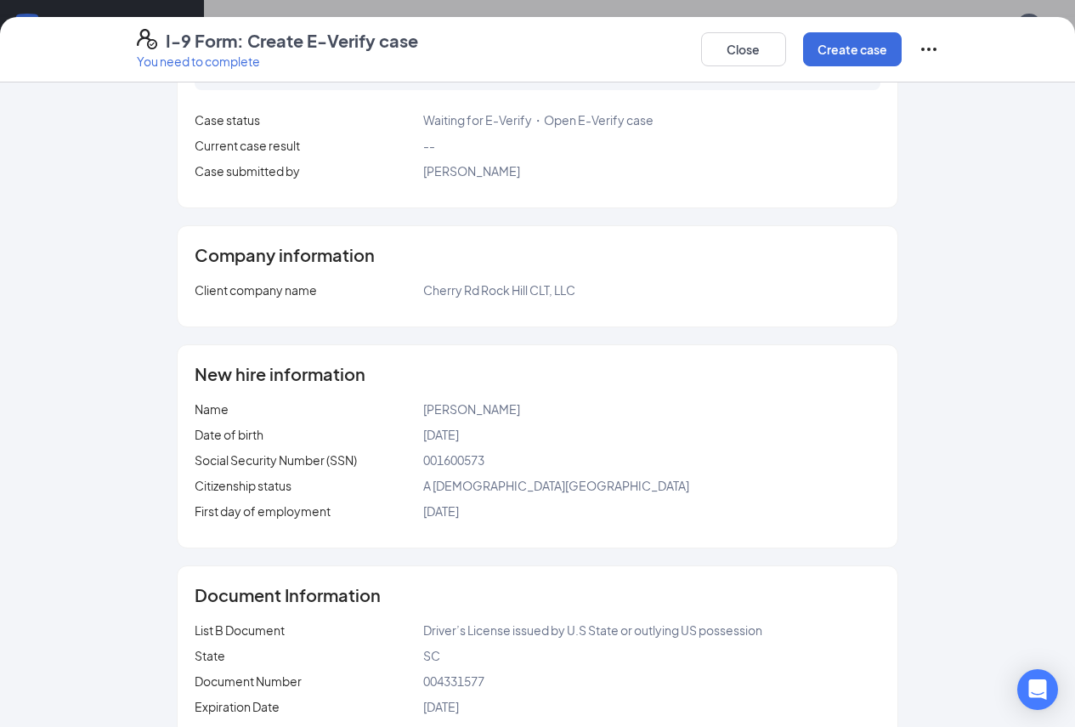
scroll to position [0, 0]
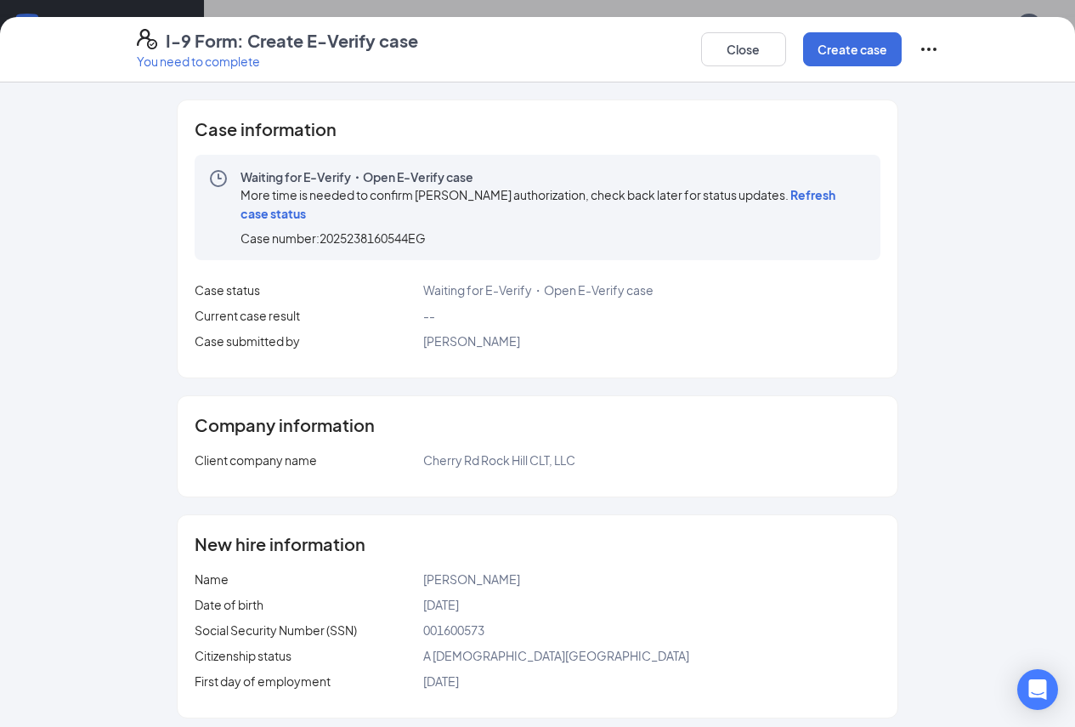
click at [831, 201] on span "Refresh case status" at bounding box center [538, 204] width 595 height 34
click at [817, 200] on span "Refresh case status" at bounding box center [538, 204] width 595 height 34
click at [786, 46] on button "Close" at bounding box center [743, 49] width 85 height 34
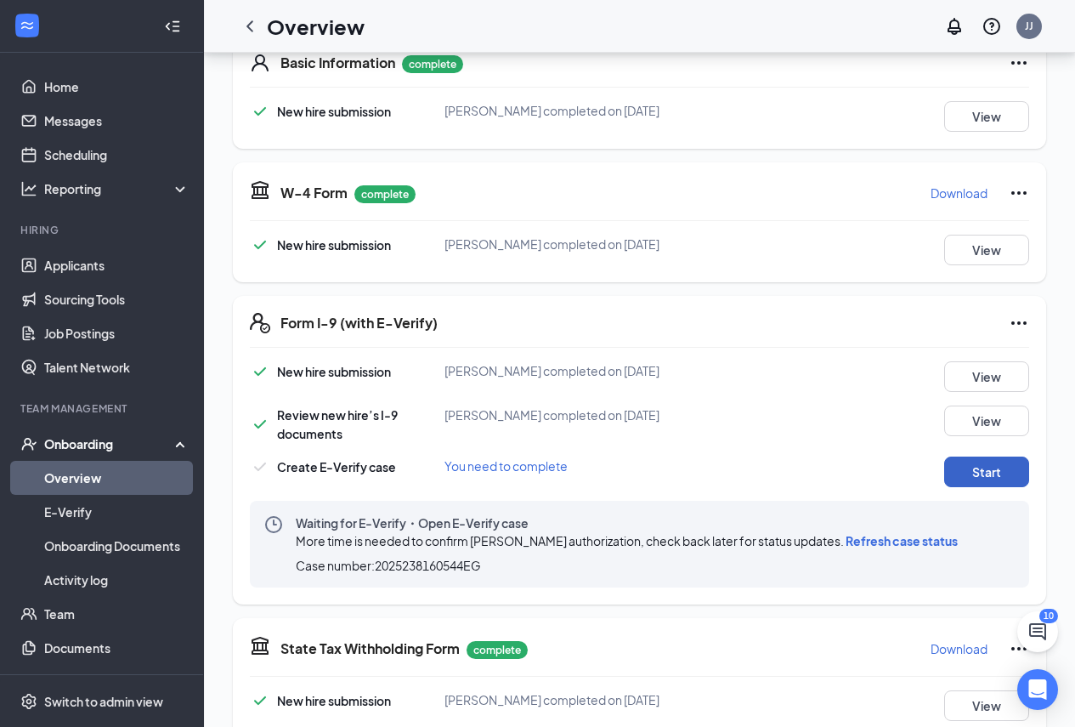
scroll to position [258, 0]
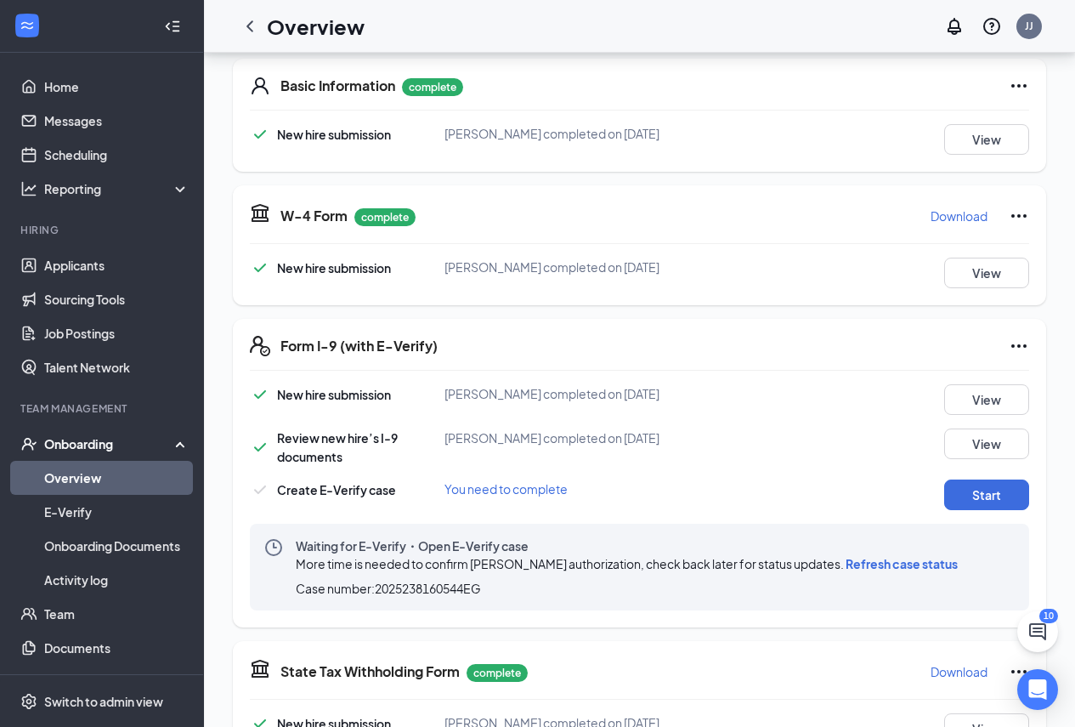
click at [846, 571] on span "Refresh case status" at bounding box center [902, 563] width 112 height 15
click at [940, 571] on span "Refresh case status" at bounding box center [902, 563] width 112 height 15
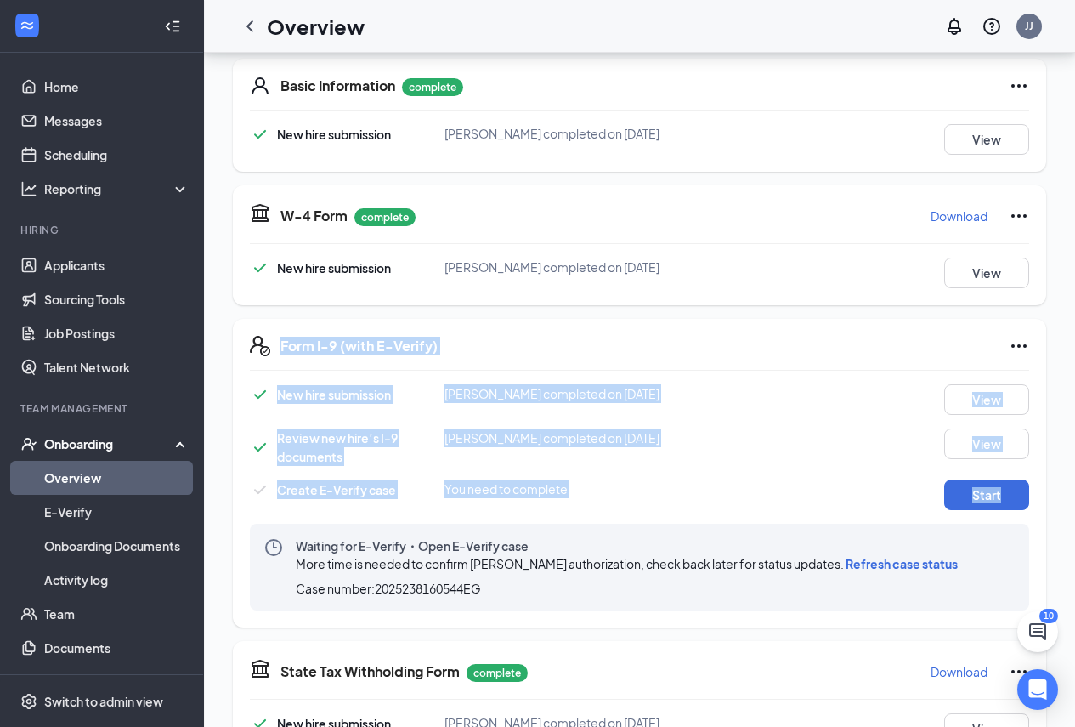
drag, startPoint x: 1073, startPoint y: 318, endPoint x: 1087, endPoint y: 441, distance: 124.1
click at [1074, 468] on html "Home Messages Scheduling Reporting Hiring Applicants Sourcing Tools Job Posting…" at bounding box center [537, 105] width 1075 height 727
click at [813, 387] on div "Form I-9 (with E-Verify) New hire submission [PERSON_NAME] completed on [DATE] …" at bounding box center [639, 473] width 813 height 309
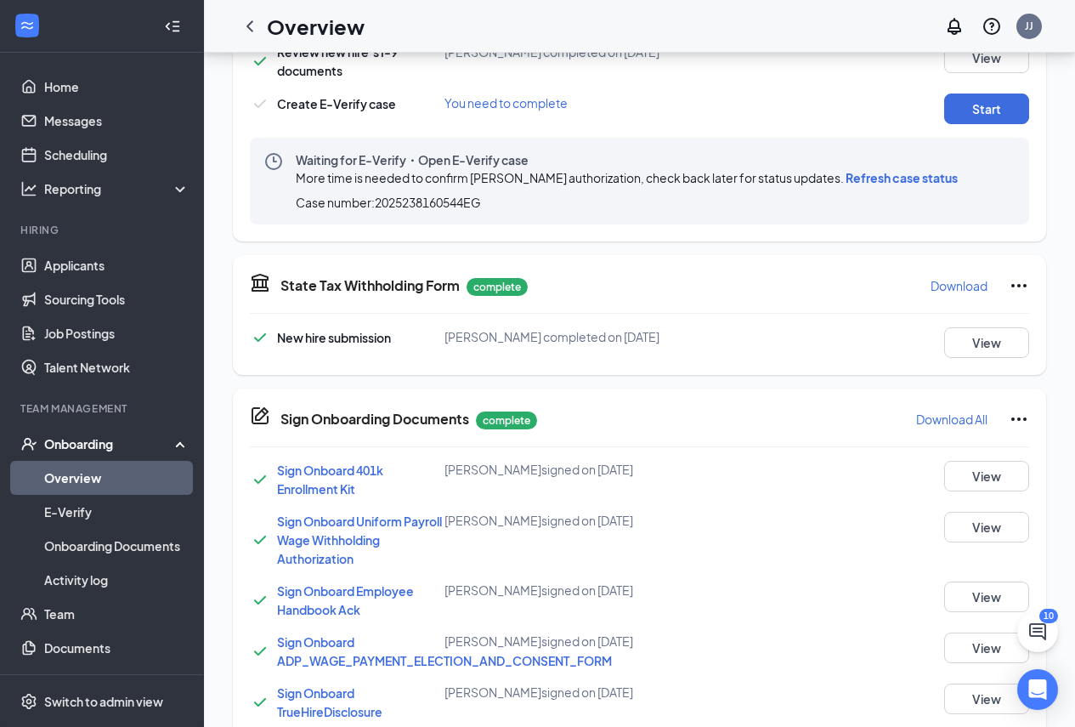
scroll to position [517, 0]
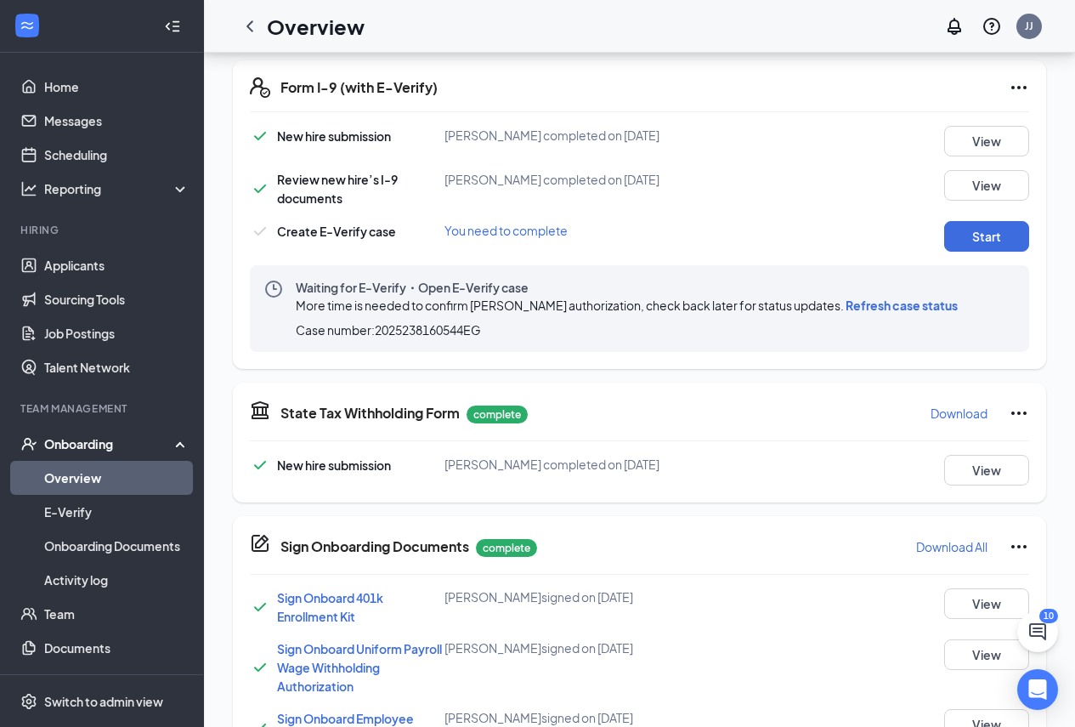
click at [958, 313] on span "Refresh case status" at bounding box center [902, 304] width 112 height 15
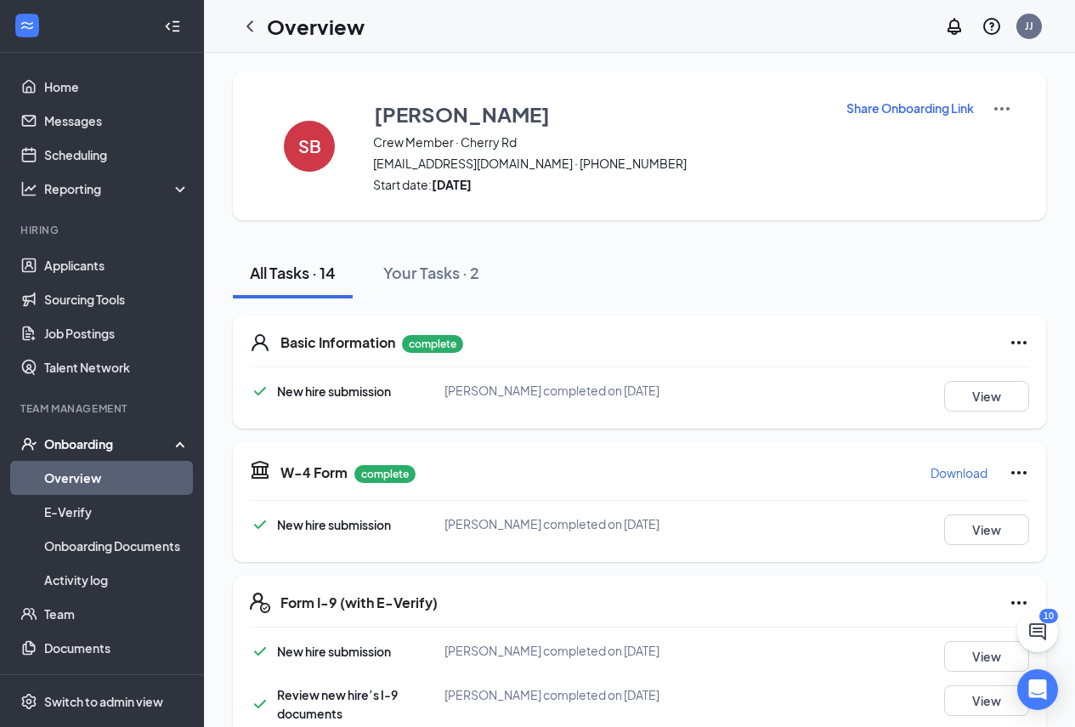
scroll to position [0, 0]
